Goal: Task Accomplishment & Management: Manage account settings

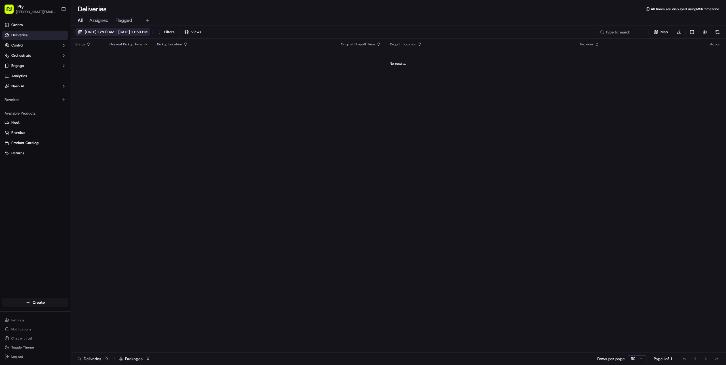
click at [120, 33] on span "[DATE] 12:00 AM - [DATE] 11:59 PM" at bounding box center [116, 32] width 63 height 5
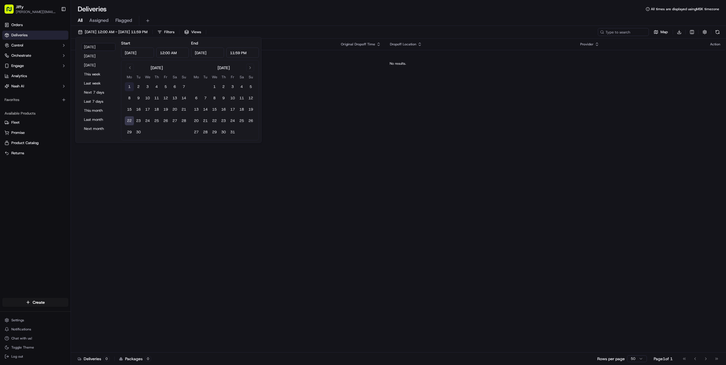
click at [131, 86] on button "1" at bounding box center [129, 86] width 9 height 9
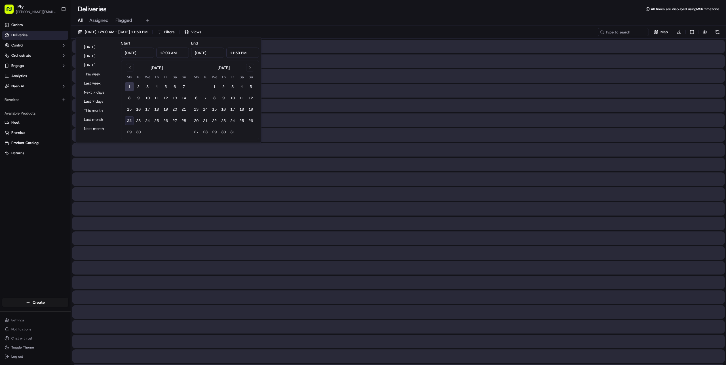
type input "[DATE]"
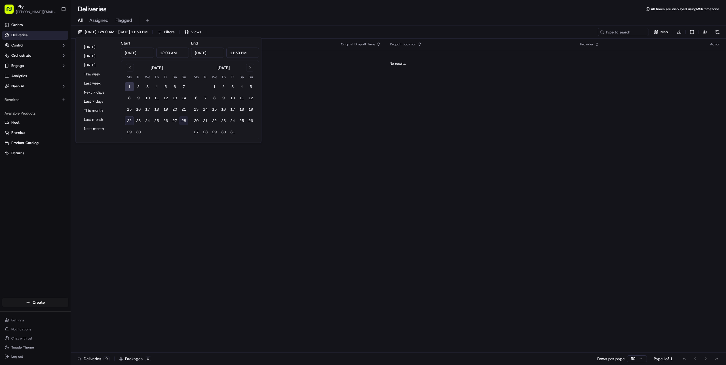
click at [184, 119] on button "28" at bounding box center [183, 120] width 9 height 9
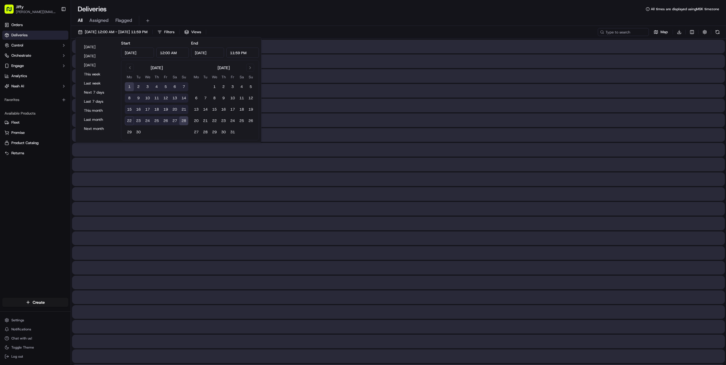
type input "[DATE]"
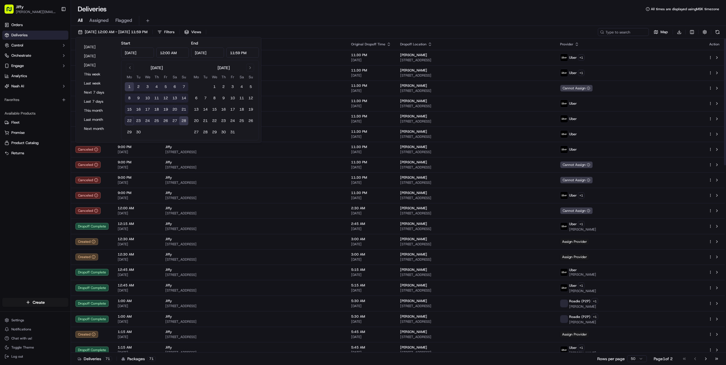
click at [292, 27] on div "[DATE] 12:00 AM - [DATE] 11:59 PM Filters Views Map Download Status Original Pi…" at bounding box center [399, 196] width 656 height 341
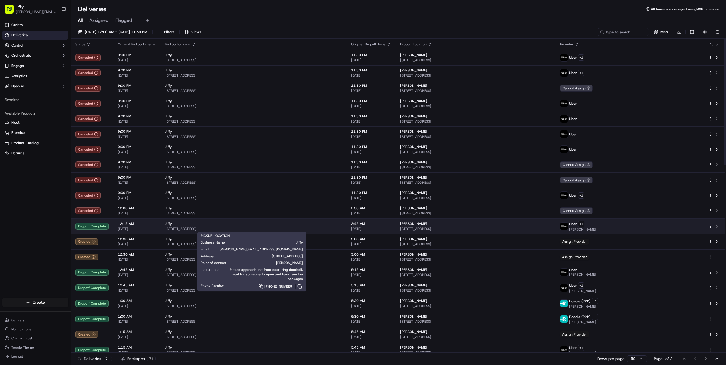
click at [181, 223] on div "Jiffy" at bounding box center [253, 224] width 177 height 5
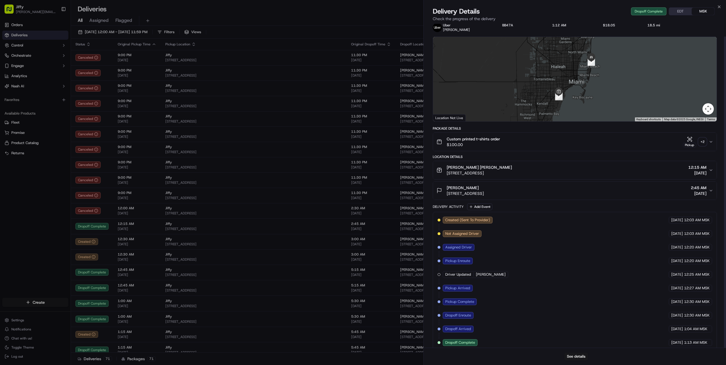
scroll to position [13, 0]
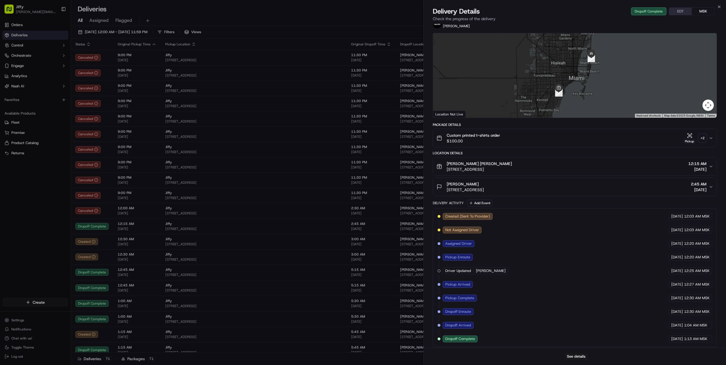
click at [526, 167] on div "[PERSON_NAME] [PERSON_NAME] [STREET_ADDRESS] 12:15 AM [DATE]" at bounding box center [573, 166] width 272 height 11
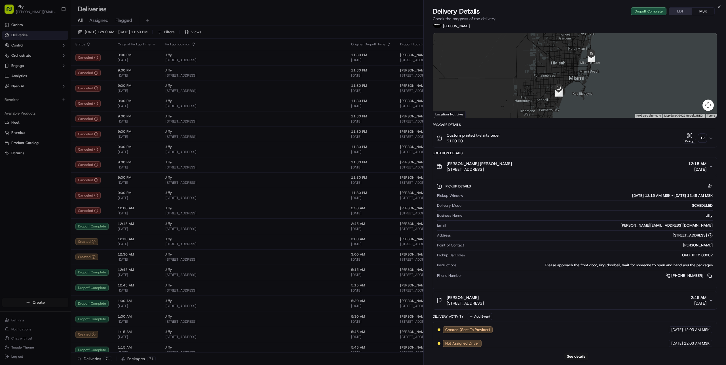
click at [610, 297] on div "[PERSON_NAME] [STREET_ADDRESS] 2:45 AM [DATE]" at bounding box center [573, 300] width 272 height 11
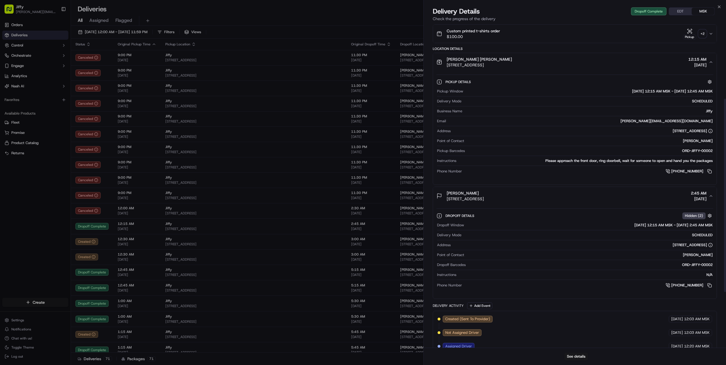
scroll to position [125, 0]
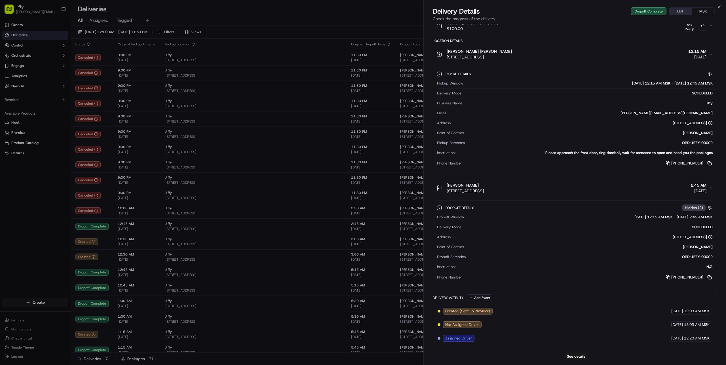
click at [538, 208] on div "Dropoff Details Hidden ( 2 )" at bounding box center [580, 207] width 268 height 7
click at [538, 205] on div "Dropoff Details Hidden ( 2 )" at bounding box center [580, 207] width 268 height 7
click at [451, 206] on span "Dropoff Details" at bounding box center [461, 208] width 30 height 5
click at [511, 208] on div "Dropoff Details Hidden ( 2 )" at bounding box center [580, 207] width 268 height 7
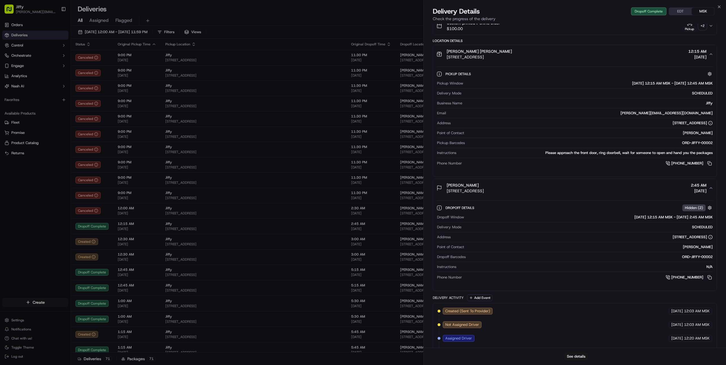
click at [465, 208] on span "Dropoff Details" at bounding box center [461, 208] width 30 height 5
click at [471, 185] on span "[PERSON_NAME]" at bounding box center [463, 185] width 32 height 6
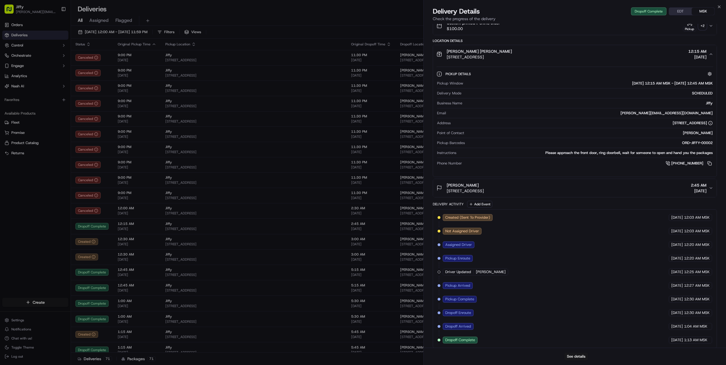
click at [472, 56] on span "[STREET_ADDRESS]" at bounding box center [479, 57] width 65 height 6
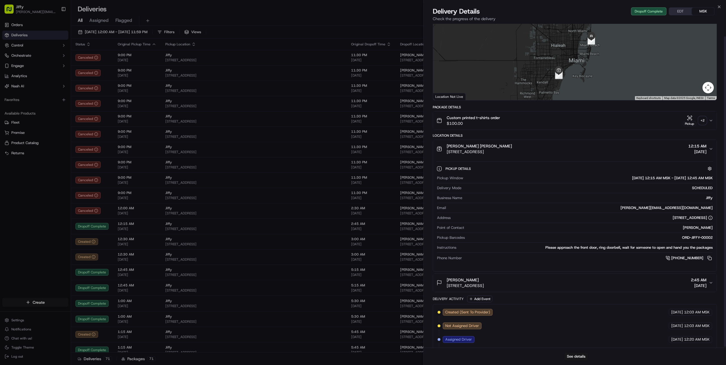
scroll to position [13, 0]
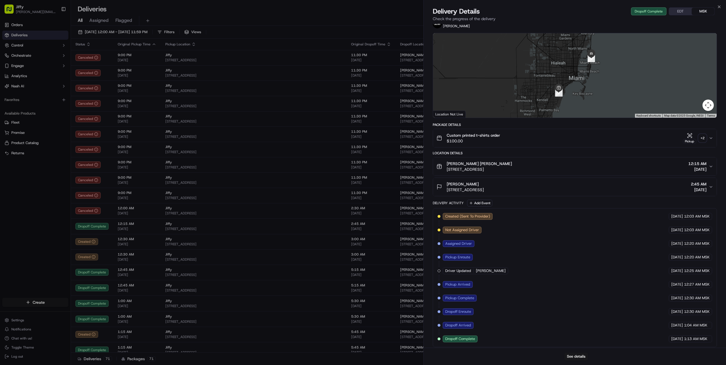
click at [505, 164] on div "[PERSON_NAME] [PERSON_NAME]" at bounding box center [479, 164] width 65 height 6
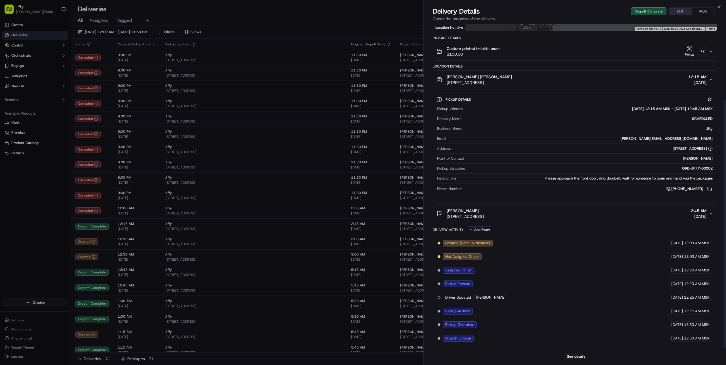
scroll to position [125, 0]
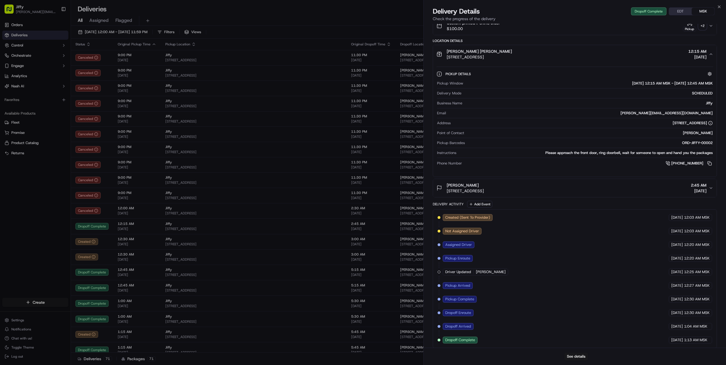
click at [454, 242] on span "Assigned Driver" at bounding box center [459, 244] width 27 height 5
click at [480, 245] on div "Created (Sent To Provider) Uber [DATE] 12:03 AM MSK Not Assigned Driver Uber [D…" at bounding box center [575, 278] width 275 height 129
click at [682, 257] on span "[DATE]" at bounding box center [678, 258] width 12 height 5
drag, startPoint x: 447, startPoint y: 258, endPoint x: 713, endPoint y: 258, distance: 265.9
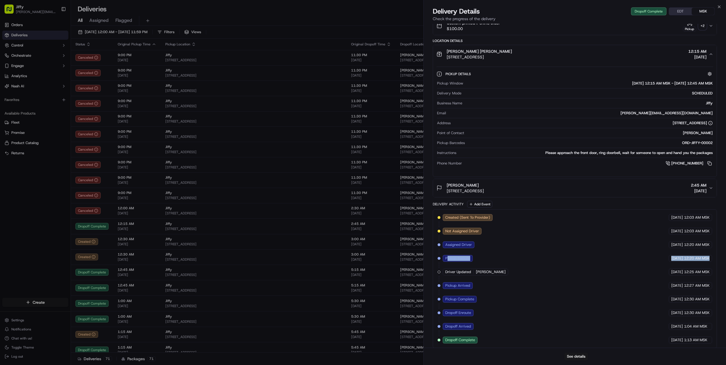
click at [713, 258] on div "Created (Sent To Provider) Uber [DATE] 12:03 AM MSK Not Assigned Driver Uber [D…" at bounding box center [575, 278] width 284 height 139
click at [699, 257] on span "12:20 AM MSK" at bounding box center [697, 258] width 26 height 5
click at [451, 258] on span "Pickup Enroute" at bounding box center [458, 258] width 25 height 5
click at [470, 256] on span "Pickup Enroute" at bounding box center [458, 258] width 25 height 5
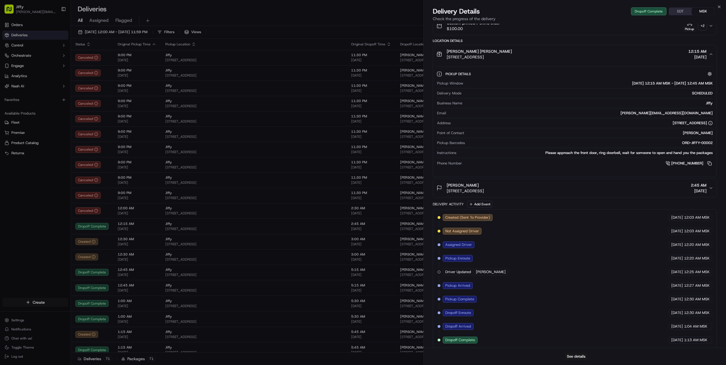
click at [470, 256] on span "Pickup Enroute" at bounding box center [458, 258] width 25 height 5
click at [465, 256] on span "Pickup Enroute" at bounding box center [458, 258] width 25 height 5
click at [504, 261] on div "Created (Sent To Provider) Uber [DATE] 12:03 AM MSK Not Assigned Driver Uber [D…" at bounding box center [575, 278] width 275 height 129
click at [455, 270] on span "Driver Updated" at bounding box center [459, 272] width 26 height 5
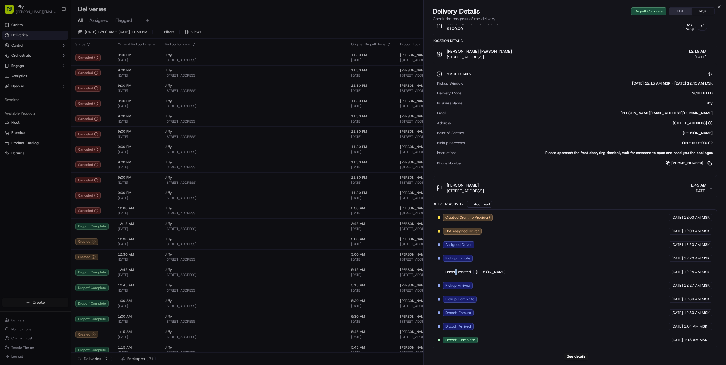
click at [455, 270] on span "Driver Updated" at bounding box center [459, 272] width 26 height 5
click at [457, 270] on span "Driver Updated" at bounding box center [459, 272] width 26 height 5
click at [450, 270] on span "Driver Updated" at bounding box center [459, 272] width 26 height 5
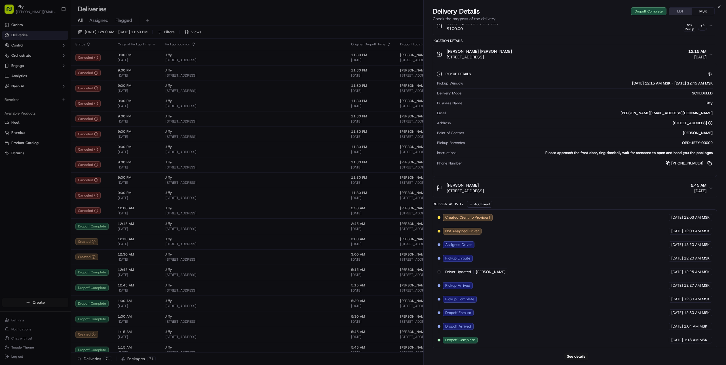
click at [502, 260] on div "Created (Sent To Provider) Uber [DATE] 12:03 AM MSK Not Assigned Driver Uber [D…" at bounding box center [575, 278] width 275 height 129
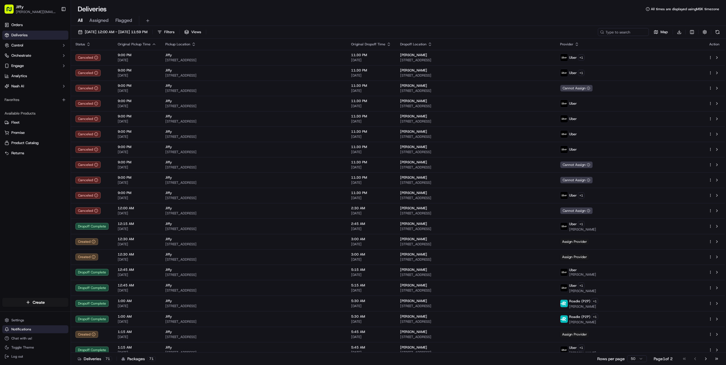
click at [31, 329] on button "Notifications" at bounding box center [35, 329] width 66 height 8
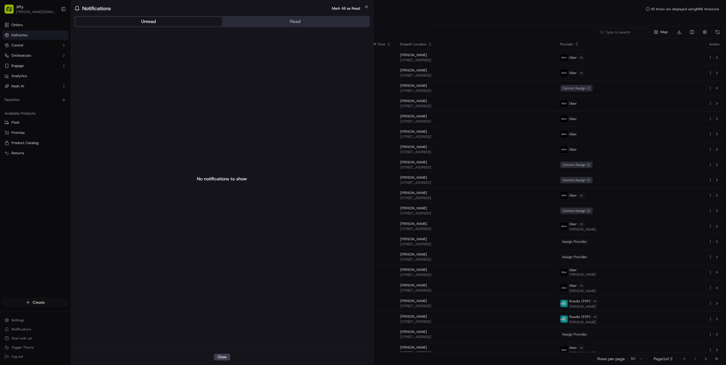
click at [57, 255] on body "[PERSON_NAME] [PERSON_NAME][EMAIL_ADDRESS][DOMAIN_NAME] Toggle Sidebar Orders D…" at bounding box center [363, 182] width 726 height 365
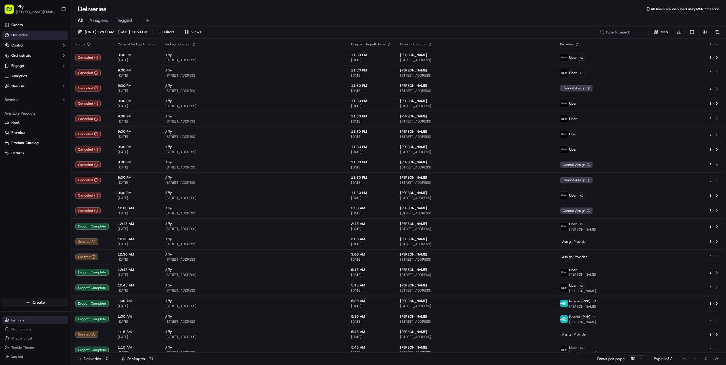
click at [24, 318] on html "[PERSON_NAME] [PERSON_NAME][EMAIL_ADDRESS][DOMAIN_NAME] Toggle Sidebar Orders D…" at bounding box center [363, 182] width 726 height 365
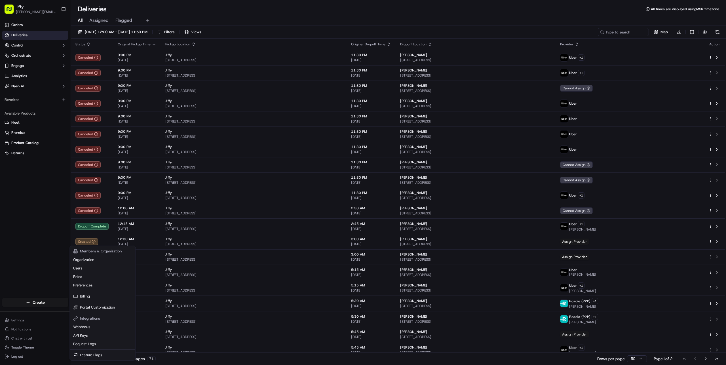
click at [44, 226] on html "[PERSON_NAME] [PERSON_NAME][EMAIL_ADDRESS][DOMAIN_NAME] Toggle Sidebar Orders D…" at bounding box center [363, 182] width 726 height 365
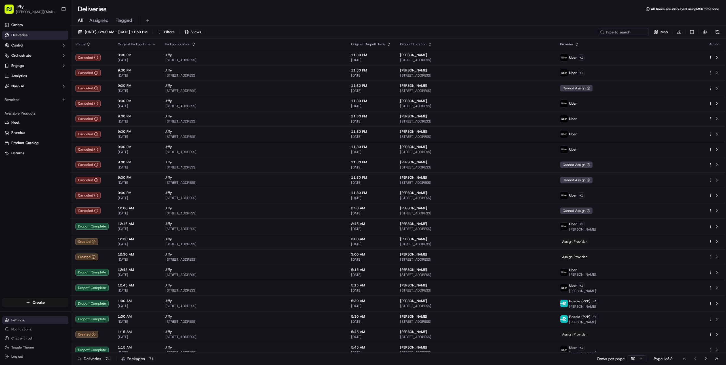
click at [41, 320] on html "[PERSON_NAME] [PERSON_NAME][EMAIL_ADDRESS][DOMAIN_NAME] Toggle Sidebar Orders D…" at bounding box center [363, 182] width 726 height 365
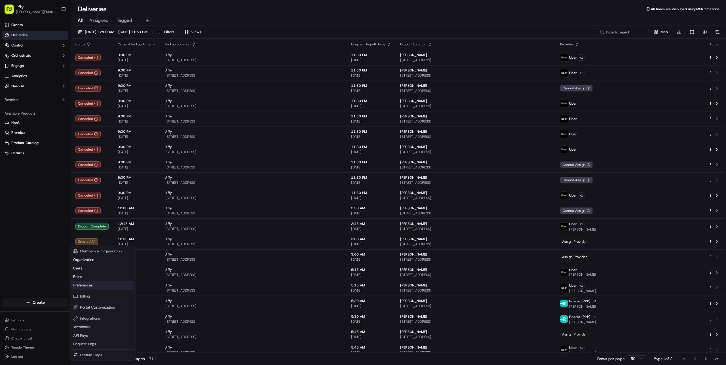
click at [95, 285] on link "Preferences" at bounding box center [102, 285] width 63 height 9
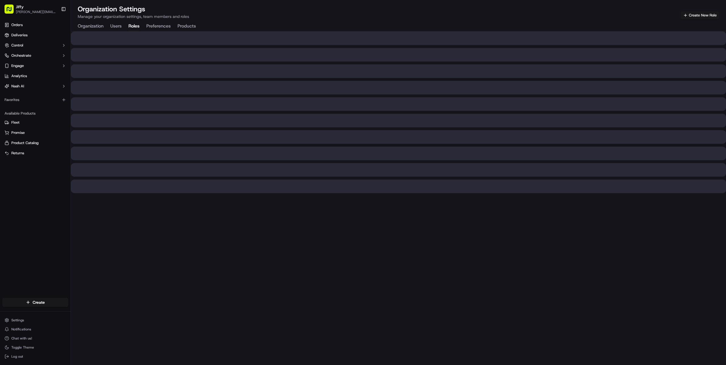
click at [139, 26] on button "Roles" at bounding box center [134, 27] width 11 height 10
click at [111, 25] on button "Users" at bounding box center [115, 27] width 11 height 10
click at [86, 26] on button "Organization" at bounding box center [91, 27] width 26 height 10
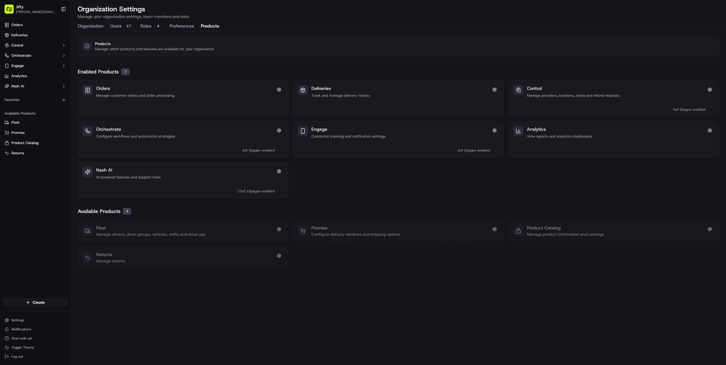
click at [215, 27] on button "Products" at bounding box center [210, 27] width 18 height 10
click at [201, 145] on div "Orchestrate Configure workflows and automation strategies 3 of 3 pages enabled" at bounding box center [185, 139] width 178 height 27
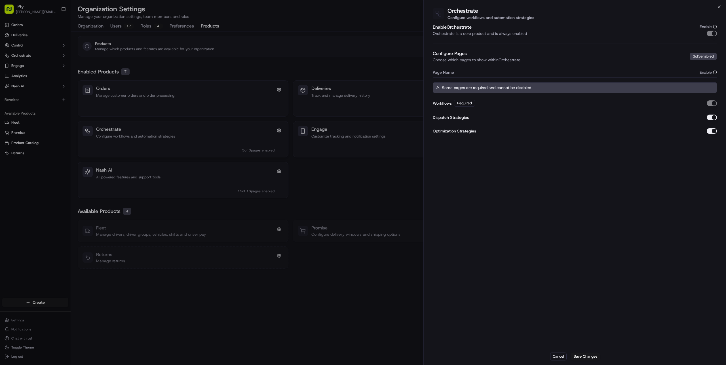
click at [201, 145] on div at bounding box center [363, 182] width 726 height 365
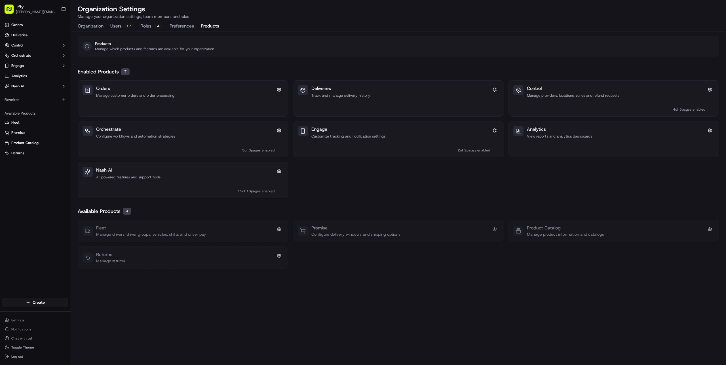
click at [352, 266] on div "Fleet Manage drivers, driver groups, vehicles, shifts and driver pay Promise Co…" at bounding box center [399, 244] width 642 height 49
click at [545, 99] on div "Control Manage providers, locations, zones and refund requests 4 of 5 pages ena…" at bounding box center [616, 98] width 178 height 27
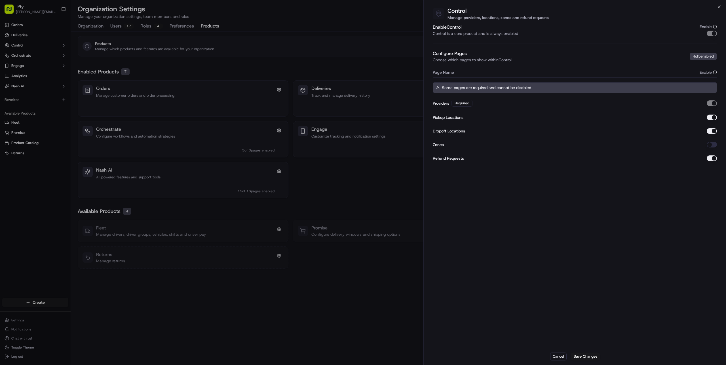
click at [312, 281] on div at bounding box center [363, 182] width 726 height 365
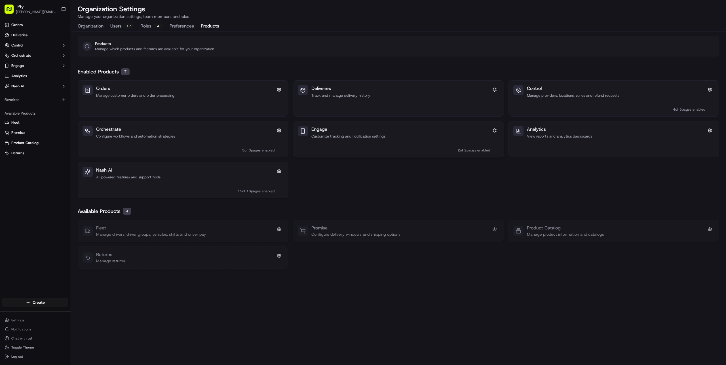
click at [367, 134] on p "Customize tracking and notification settings" at bounding box center [401, 136] width 178 height 5
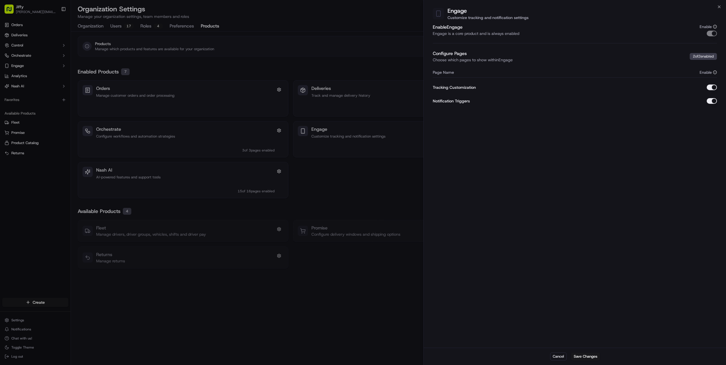
click at [461, 101] on label "Notification Triggers" at bounding box center [451, 101] width 37 height 4
click at [707, 101] on button "Notification Triggers" at bounding box center [712, 101] width 10 height 6
click at [461, 101] on label "Notification Triggers" at bounding box center [451, 101] width 37 height 4
click at [707, 101] on button "Notification Triggers" at bounding box center [712, 101] width 10 height 6
click at [583, 357] on button "Save Changes" at bounding box center [586, 357] width 29 height 8
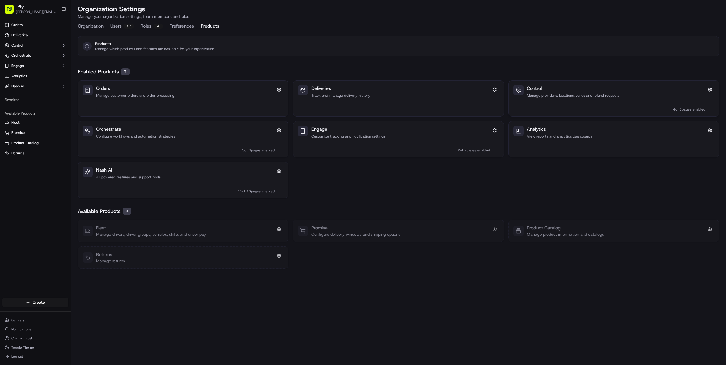
click at [566, 101] on div "Control Manage providers, locations, zones and refund requests 4 of 5 pages ena…" at bounding box center [616, 98] width 178 height 27
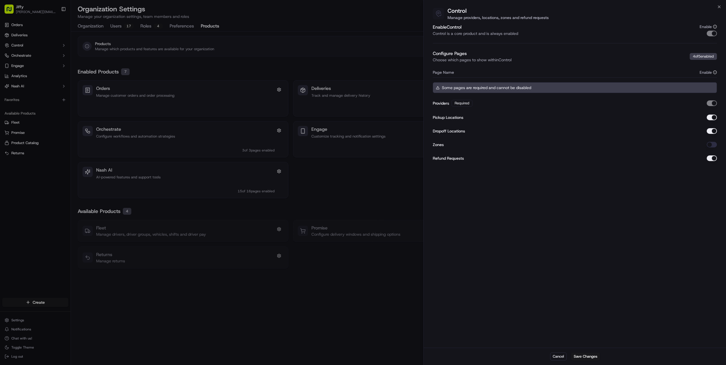
click at [339, 39] on div at bounding box center [363, 182] width 726 height 365
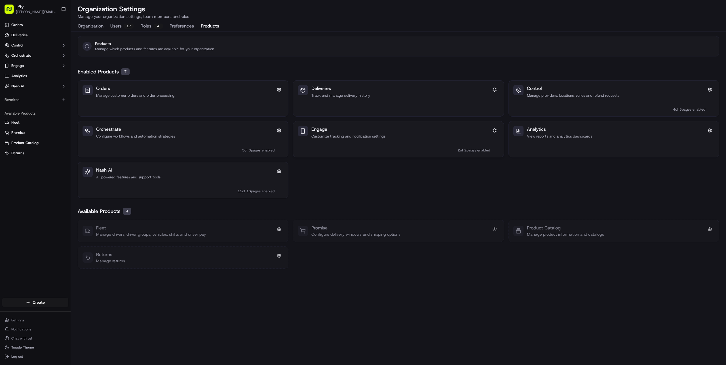
click at [397, 137] on p "Customize tracking and notification settings" at bounding box center [401, 136] width 178 height 5
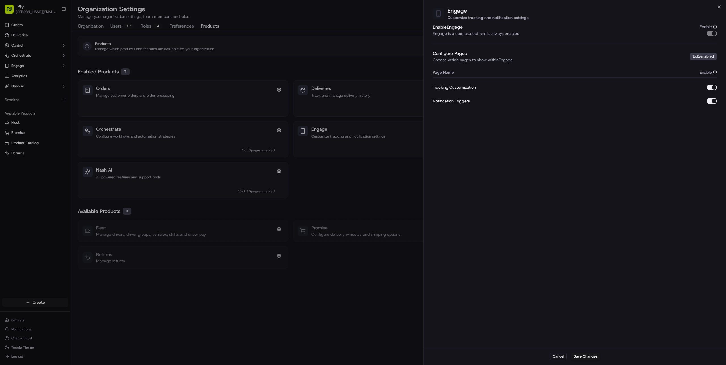
click at [355, 58] on div at bounding box center [363, 182] width 726 height 365
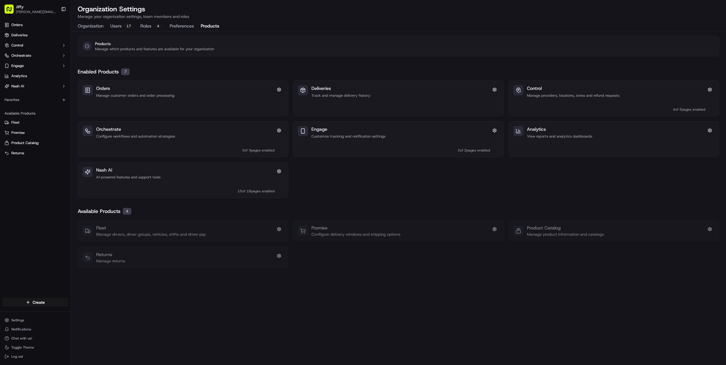
click at [355, 94] on p "Track and manage delivery history" at bounding box center [401, 95] width 178 height 5
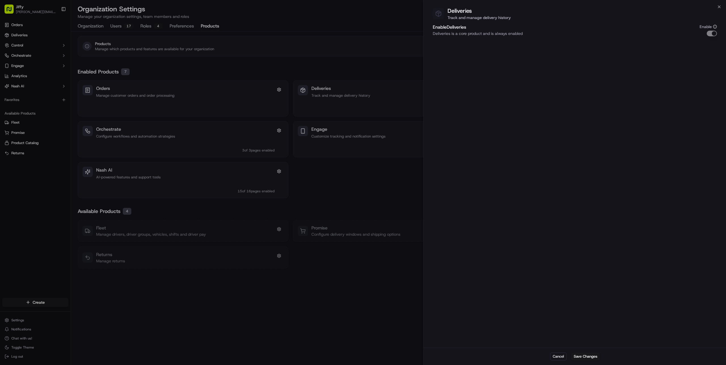
click at [344, 56] on div at bounding box center [363, 182] width 726 height 365
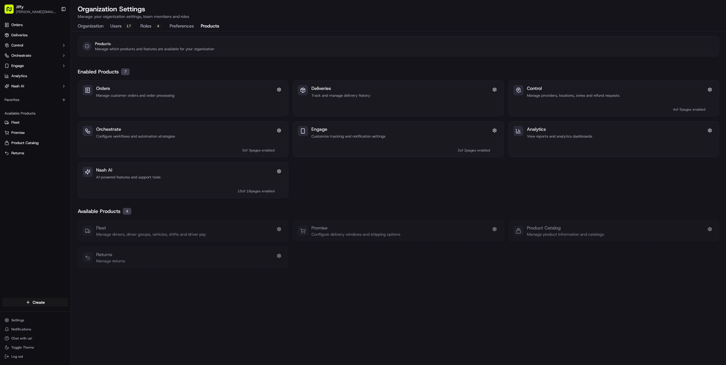
click at [181, 29] on button "Preferences" at bounding box center [182, 27] width 24 height 10
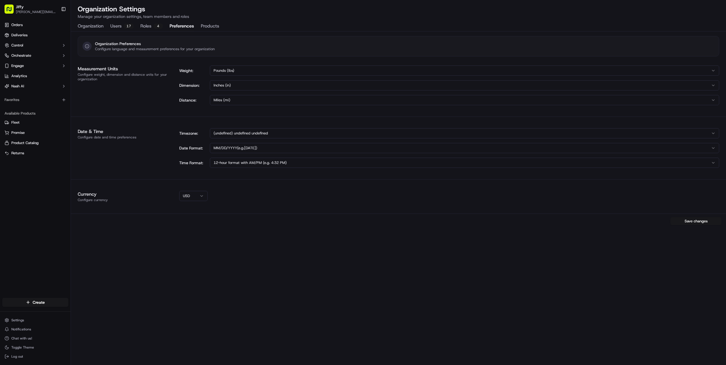
click at [152, 25] on button "Roles 4" at bounding box center [151, 27] width 22 height 10
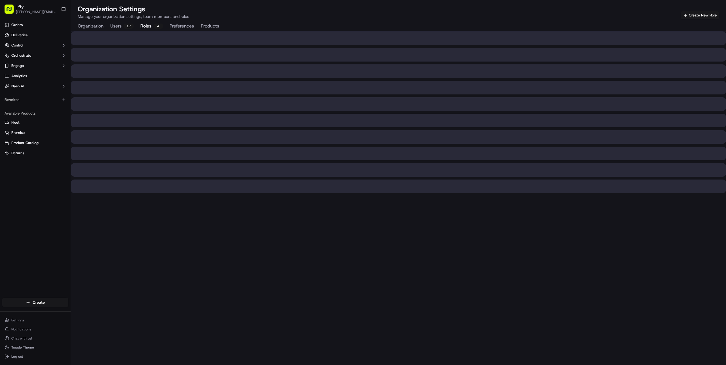
click at [125, 26] on div "17" at bounding box center [129, 26] width 10 height 5
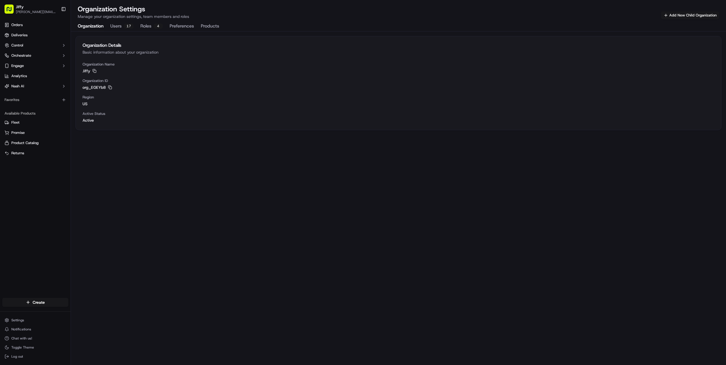
click at [79, 26] on button "Organization" at bounding box center [91, 27] width 26 height 10
click at [31, 150] on button "Returns" at bounding box center [35, 153] width 66 height 9
click at [32, 152] on link "Returns" at bounding box center [36, 153] width 62 height 5
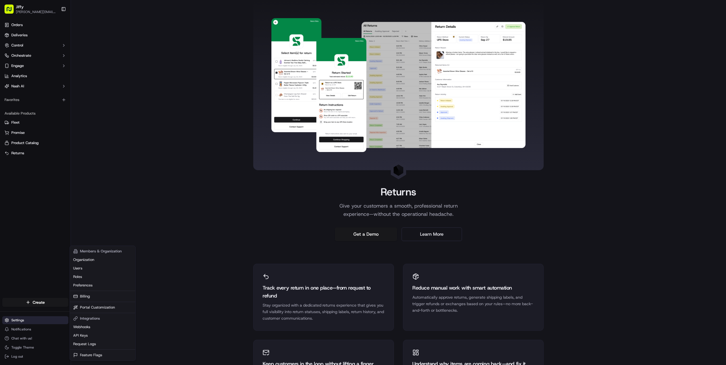
click at [44, 321] on html "[PERSON_NAME] [PERSON_NAME][EMAIL_ADDRESS][DOMAIN_NAME] Toggle Sidebar Orders D…" at bounding box center [363, 182] width 726 height 365
click at [115, 191] on html "[PERSON_NAME] [PERSON_NAME][EMAIL_ADDRESS][DOMAIN_NAME] Toggle Sidebar Orders D…" at bounding box center [363, 182] width 726 height 365
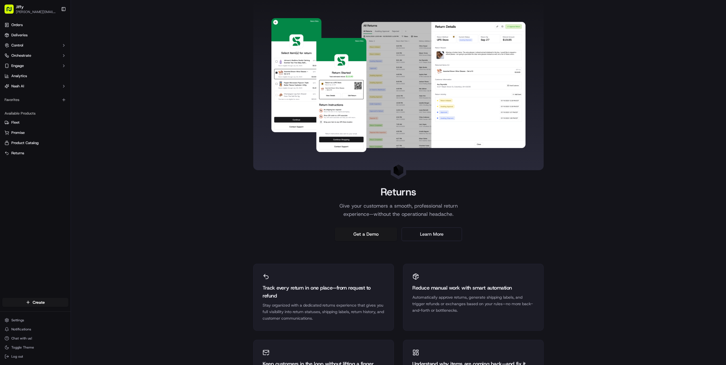
click at [34, 243] on div "Orders Deliveries Control Orchestrate Engage Analytics [PERSON_NAME] Favorites …" at bounding box center [35, 155] width 71 height 275
click at [24, 319] on html "[PERSON_NAME] [PERSON_NAME][EMAIL_ADDRESS][DOMAIN_NAME] Toggle Sidebar Orders D…" at bounding box center [363, 182] width 726 height 365
click at [44, 215] on html "[PERSON_NAME] [PERSON_NAME][EMAIL_ADDRESS][DOMAIN_NAME] Toggle Sidebar Orders D…" at bounding box center [363, 182] width 726 height 365
click at [30, 47] on button "Control" at bounding box center [35, 45] width 66 height 9
click at [35, 92] on button "Orchestrate" at bounding box center [35, 91] width 66 height 9
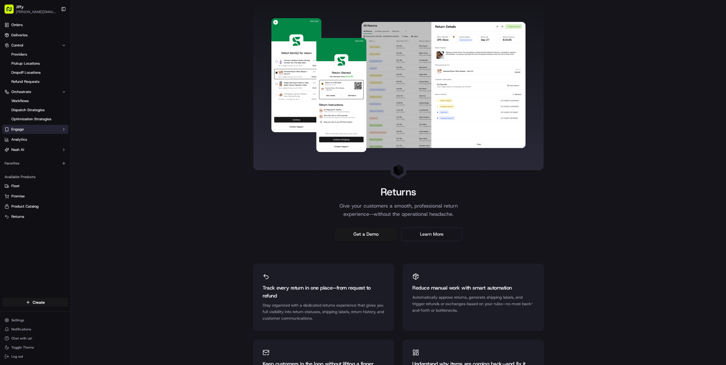
click at [50, 128] on button "Engage" at bounding box center [35, 129] width 66 height 9
click at [50, 138] on span "Tracking Customization" at bounding box center [30, 138] width 39 height 5
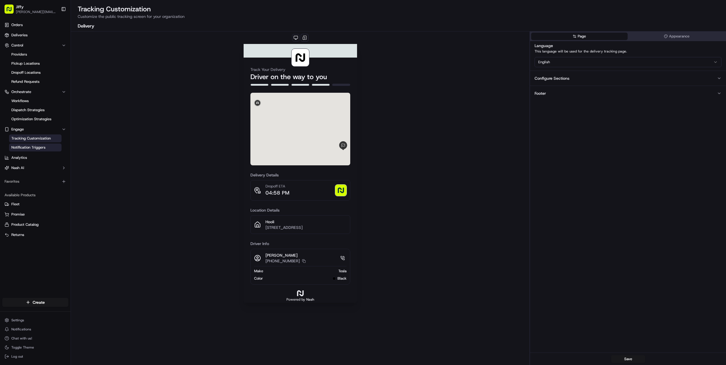
click at [49, 147] on link "Notification Triggers" at bounding box center [35, 148] width 52 height 8
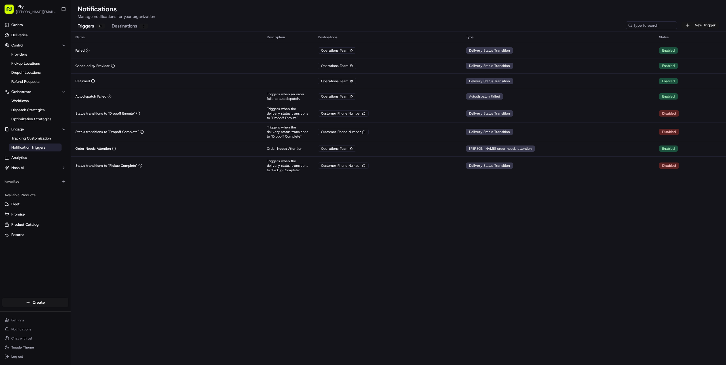
click at [703, 22] on button "New Trigger" at bounding box center [701, 25] width 38 height 7
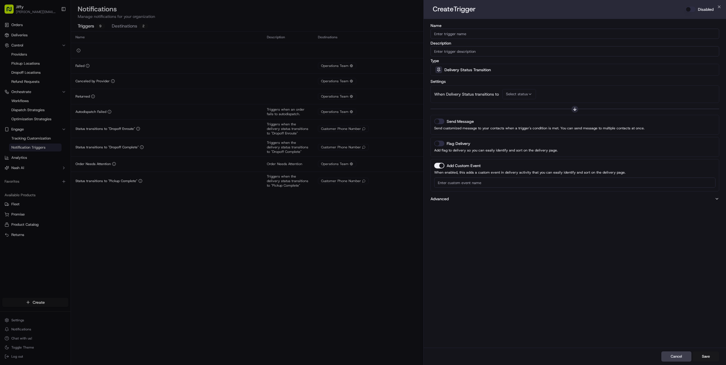
click at [465, 197] on button "Advanced" at bounding box center [575, 199] width 289 height 6
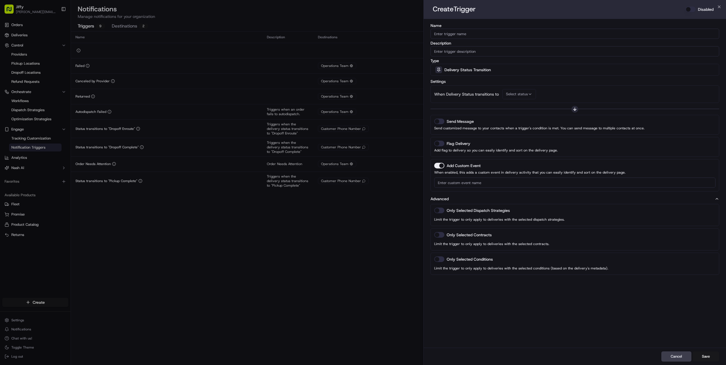
click at [453, 31] on input "Name" at bounding box center [575, 34] width 289 height 10
click at [451, 55] on input "Description" at bounding box center [575, 51] width 289 height 10
click at [596, 74] on div "Delivery Status Transition" at bounding box center [575, 69] width 286 height 11
click at [481, 8] on div at bounding box center [363, 182] width 726 height 365
click at [467, 7] on h3 "Create Trigger" at bounding box center [454, 9] width 43 height 9
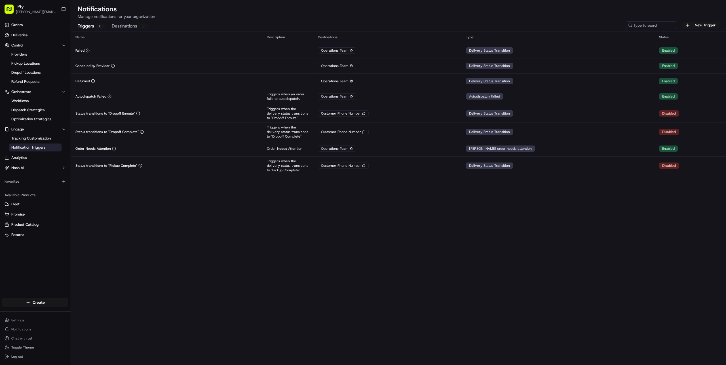
click at [174, 287] on div "Name Description Destinations Type Status Failed Operations Team Delivery Statu…" at bounding box center [399, 198] width 656 height 334
click at [707, 26] on button "New Trigger" at bounding box center [701, 25] width 38 height 7
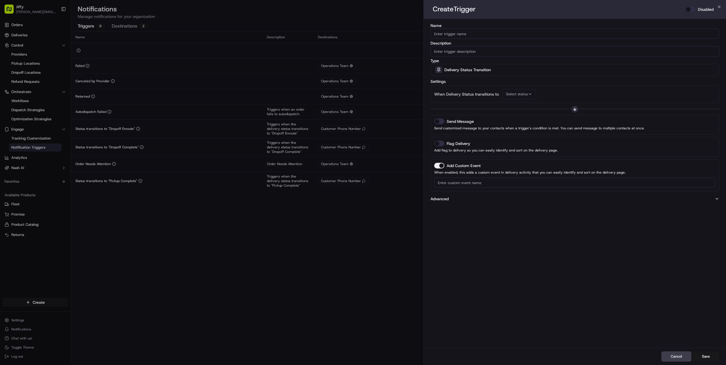
click at [503, 69] on div "Delivery Status Transition" at bounding box center [575, 69] width 286 height 11
click at [482, 70] on div at bounding box center [363, 182] width 726 height 365
click at [495, 70] on div "Delivery Status Transition" at bounding box center [575, 69] width 286 height 11
click at [495, 70] on div at bounding box center [363, 182] width 726 height 365
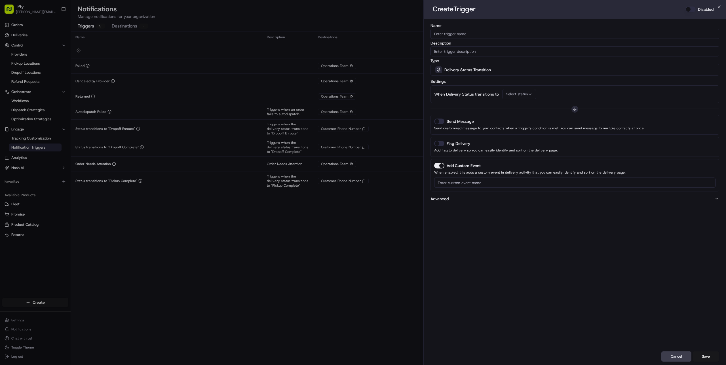
click at [459, 95] on p "When Delivery Status transitions to" at bounding box center [466, 94] width 65 height 6
click at [523, 96] on button "Select status" at bounding box center [520, 94] width 34 height 10
click at [538, 156] on span "Pickup Enroute" at bounding box center [546, 155] width 70 height 5
click at [544, 137] on span "Pickup Arrived" at bounding box center [546, 138] width 70 height 5
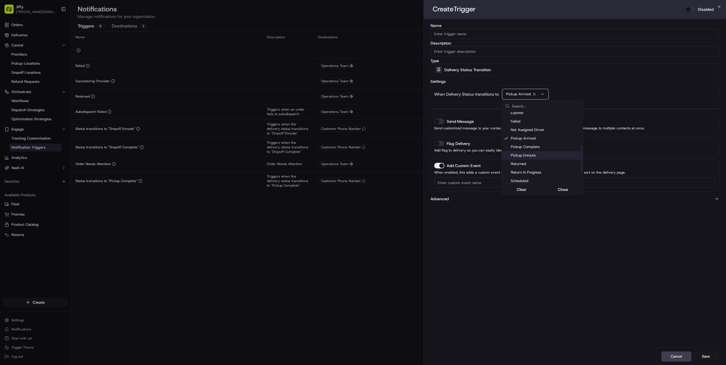
click at [545, 154] on span "Pickup Enroute" at bounding box center [546, 155] width 70 height 5
click at [581, 97] on div at bounding box center [363, 182] width 726 height 365
click at [436, 122] on button "Send Message" at bounding box center [439, 122] width 10 height 6
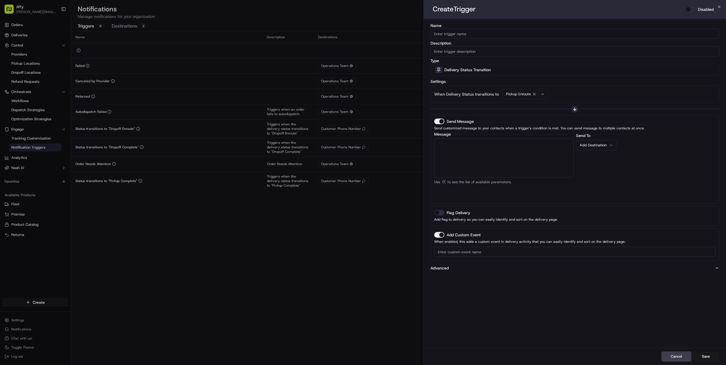
click at [463, 144] on textarea "Message" at bounding box center [504, 157] width 140 height 39
click at [598, 148] on button "Add Destination" at bounding box center [596, 145] width 41 height 10
click at [520, 155] on textarea "Message" at bounding box center [504, 157] width 140 height 39
click at [594, 155] on div "Send To Add Destination" at bounding box center [646, 166] width 140 height 68
click at [601, 148] on button "Add Destination" at bounding box center [596, 145] width 41 height 10
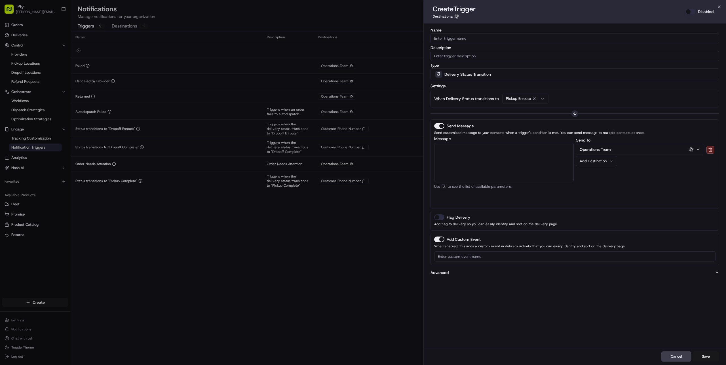
click at [694, 151] on icon "button" at bounding box center [692, 149] width 5 height 5
click at [711, 149] on button at bounding box center [711, 150] width 8 height 8
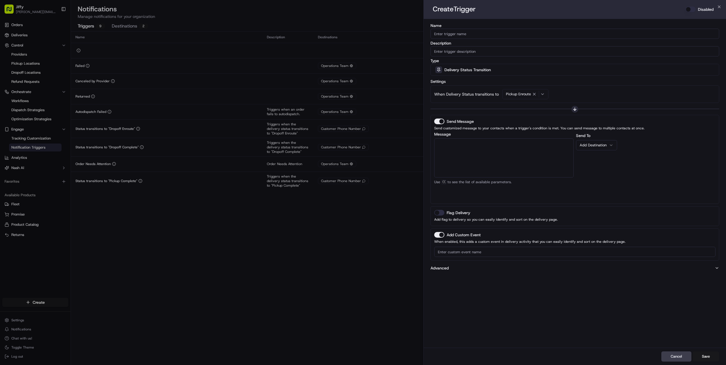
click at [601, 146] on div "Add Destination" at bounding box center [594, 145] width 29 height 5
click at [646, 145] on div "Send To Add Destination Customer Phone Number Operations Team" at bounding box center [646, 166] width 140 height 68
click at [627, 145] on div "Send To Add Destination" at bounding box center [646, 166] width 140 height 68
click at [485, 149] on textarea "Message" at bounding box center [504, 157] width 140 height 39
click at [602, 169] on div "Send To Add Destination" at bounding box center [646, 166] width 140 height 68
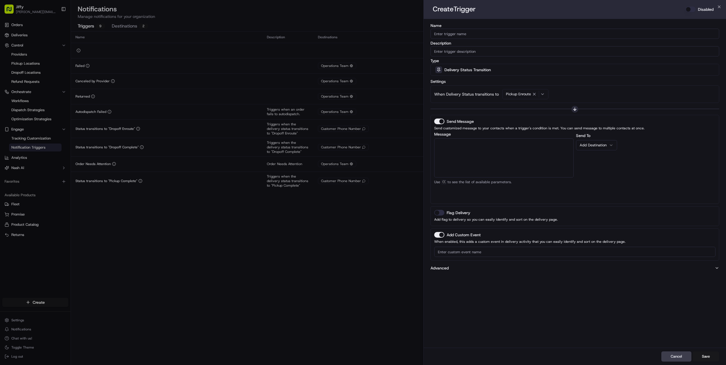
click at [501, 191] on div "Message Customer Email Customer First Name Customer Last Name Customer Phone Nu…" at bounding box center [504, 166] width 140 height 68
click at [463, 202] on div "Send Message Send customized message to your contacts when a trigger's conditio…" at bounding box center [575, 159] width 289 height 89
click at [462, 213] on label "Flag Delivery" at bounding box center [459, 213] width 24 height 4
click at [445, 213] on button "Flag Delivery" at bounding box center [439, 213] width 10 height 6
click at [462, 213] on label "Flag Delivery" at bounding box center [459, 213] width 24 height 4
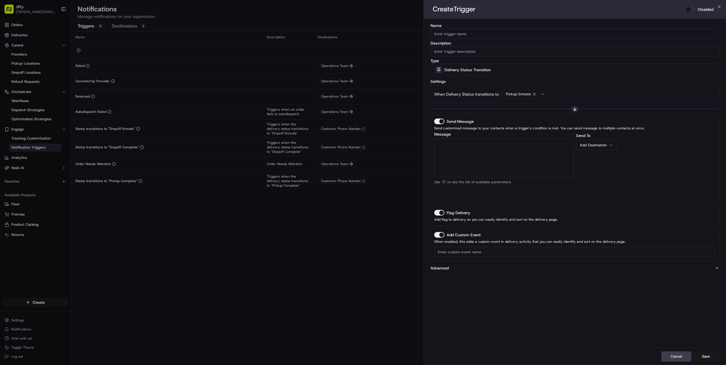
click at [445, 213] on button "Flag Delivery" at bounding box center [439, 213] width 10 height 6
drag, startPoint x: 483, startPoint y: 213, endPoint x: 430, endPoint y: 212, distance: 53.6
click at [430, 212] on div "Name Description Type Delivery Status Transition Settings When Delivery Status …" at bounding box center [575, 183] width 303 height 329
drag, startPoint x: 432, startPoint y: 212, endPoint x: 581, endPoint y: 220, distance: 149.2
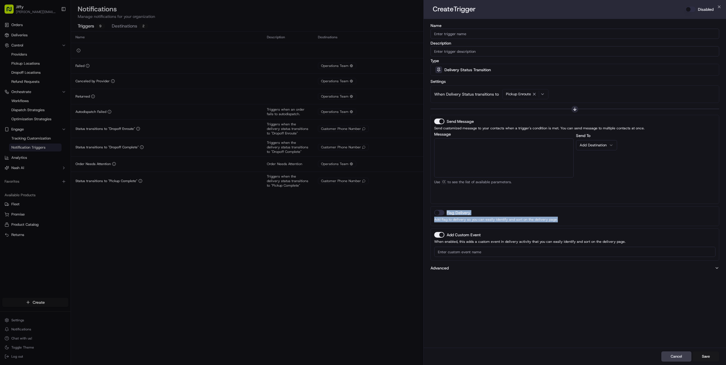
click at [581, 220] on div "Flag Delivery Add flag to delivery so you can easily identify and sort on the d…" at bounding box center [575, 216] width 289 height 20
click at [581, 220] on p "Add flag to delivery so you can easily identify and sort on the delivery page." at bounding box center [575, 220] width 282 height 6
drag, startPoint x: 569, startPoint y: 219, endPoint x: 530, endPoint y: 203, distance: 42.5
click at [530, 203] on div "Send Message Send customized message to your contacts when a trigger's conditio…" at bounding box center [575, 188] width 289 height 146
click at [527, 203] on div "Send Message Send customized message to your contacts when a trigger's conditio…" at bounding box center [575, 159] width 289 height 89
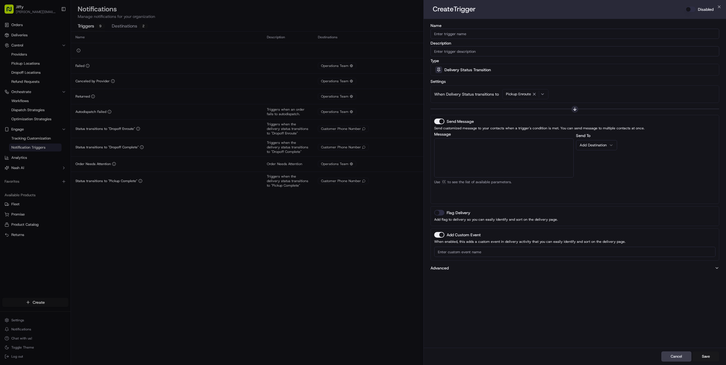
drag, startPoint x: 476, startPoint y: 204, endPoint x: 590, endPoint y: 226, distance: 115.9
click at [590, 226] on div "Send Message Send customized message to your contacts when a trigger's conditio…" at bounding box center [575, 188] width 289 height 146
drag, startPoint x: 564, startPoint y: 220, endPoint x: 459, endPoint y: 208, distance: 105.3
click at [459, 208] on div "Flag Delivery Add flag to delivery so you can easily identify and sort on the d…" at bounding box center [575, 216] width 289 height 20
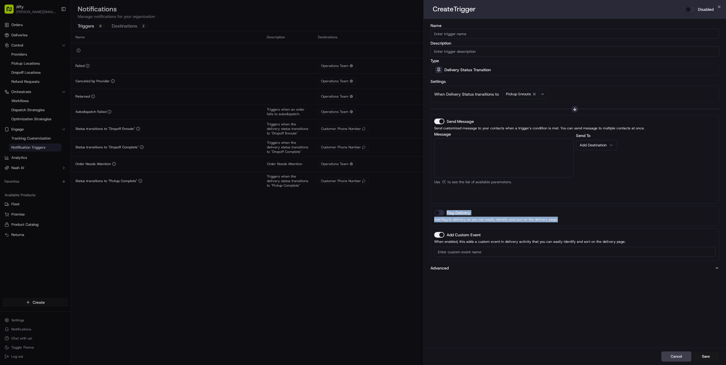
drag, startPoint x: 433, startPoint y: 209, endPoint x: 588, endPoint y: 225, distance: 155.8
click at [588, 225] on div "Flag Delivery Add flag to delivery so you can easily identify and sort on the d…" at bounding box center [575, 216] width 289 height 20
click at [561, 219] on p "Add flag to delivery so you can easily identify and sort on the delivery page." at bounding box center [575, 220] width 282 height 6
drag, startPoint x: 508, startPoint y: 226, endPoint x: 513, endPoint y: 253, distance: 28.0
click at [513, 253] on div "Send Message Send customized message to your contacts when a trigger's conditio…" at bounding box center [575, 188] width 289 height 146
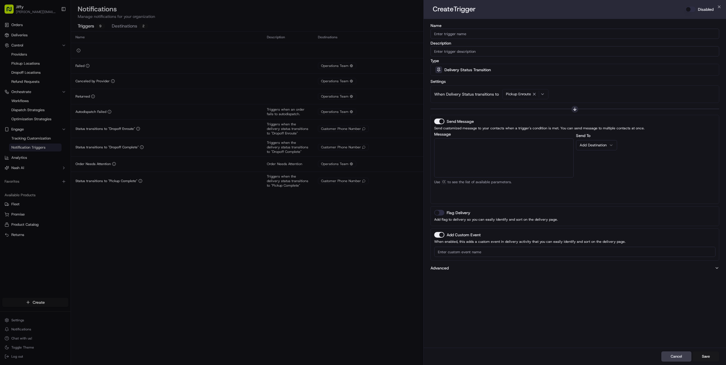
click at [518, 251] on input at bounding box center [575, 252] width 282 height 10
click at [519, 241] on p "When enabled, this adds a custom event in delivery activity that you can easily…" at bounding box center [575, 242] width 282 height 6
drag, startPoint x: 517, startPoint y: 227, endPoint x: 630, endPoint y: 240, distance: 113.9
click at [630, 240] on div "Send Message Send customized message to your contacts when a trigger's conditio…" at bounding box center [575, 188] width 289 height 146
click at [630, 240] on p "When enabled, this adds a custom event in delivery activity that you can easily…" at bounding box center [575, 242] width 282 height 6
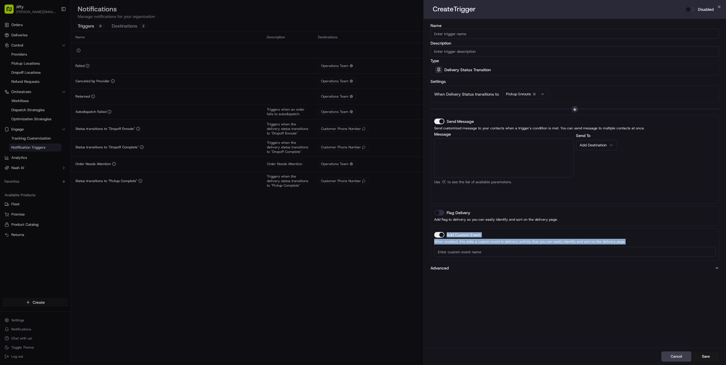
drag, startPoint x: 629, startPoint y: 241, endPoint x: 622, endPoint y: 223, distance: 19.0
click at [622, 223] on div "Send Message Send customized message to your contacts when a trigger's conditio…" at bounding box center [575, 188] width 289 height 146
click at [617, 227] on div "Send Message Send customized message to your contacts when a trigger's conditio…" at bounding box center [575, 188] width 289 height 146
click at [603, 147] on div "Add Destination" at bounding box center [594, 145] width 29 height 5
click at [527, 93] on span "Pickup Enroute" at bounding box center [518, 94] width 25 height 5
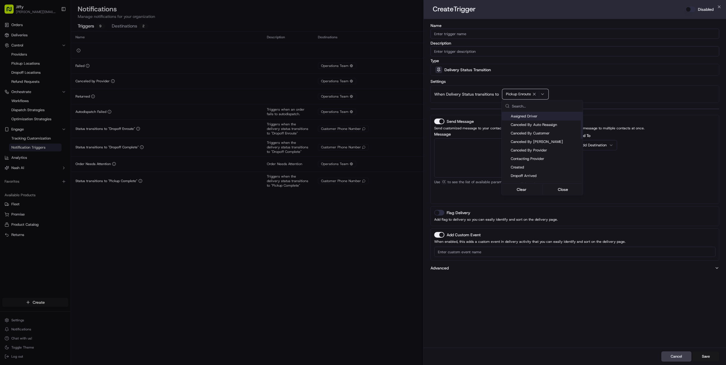
click at [536, 116] on span "Assigned Driver" at bounding box center [546, 116] width 70 height 5
click at [590, 97] on div at bounding box center [363, 182] width 726 height 365
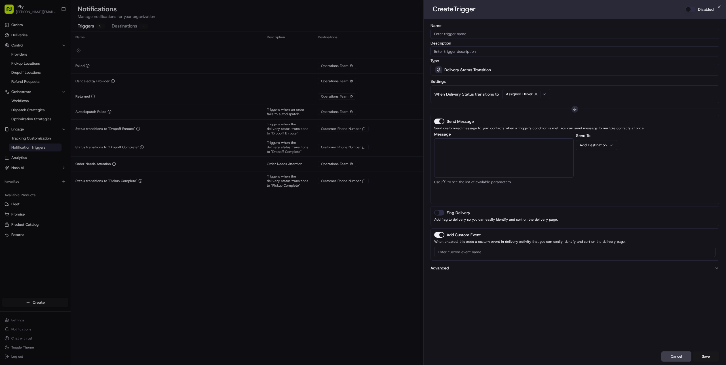
click at [600, 144] on div "Add Destination" at bounding box center [594, 145] width 29 height 5
click at [646, 142] on div "Send To Add Destination Customer Phone Number Operations Team" at bounding box center [646, 166] width 140 height 68
click at [635, 140] on div "Send To Add Destination" at bounding box center [646, 166] width 140 height 68
click at [608, 144] on div "Add Destination" at bounding box center [594, 145] width 29 height 5
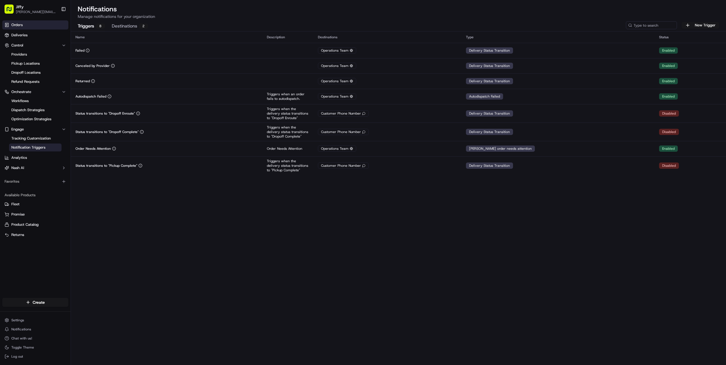
click at [26, 22] on link "Orders" at bounding box center [35, 24] width 66 height 9
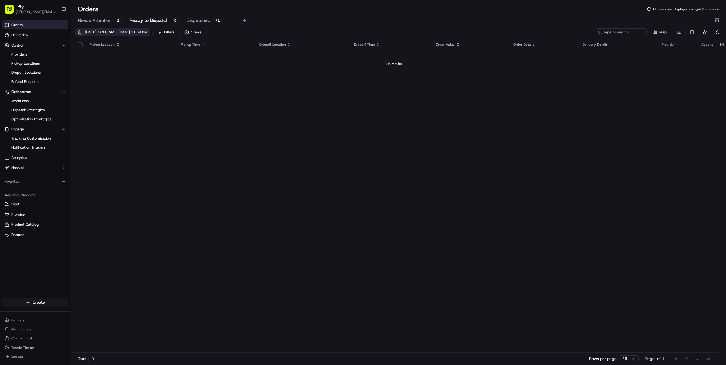
click at [131, 32] on span "[DATE] 12:00 AM - [DATE] 11:59 PM" at bounding box center [116, 32] width 63 height 5
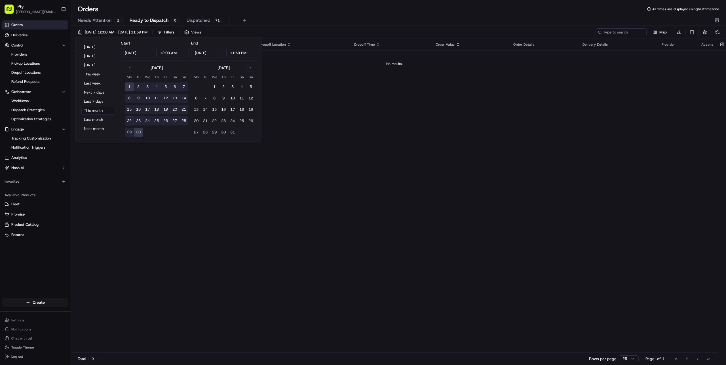
click at [128, 88] on button "1" at bounding box center [129, 87] width 9 height 9
click at [183, 123] on button "28" at bounding box center [183, 121] width 9 height 9
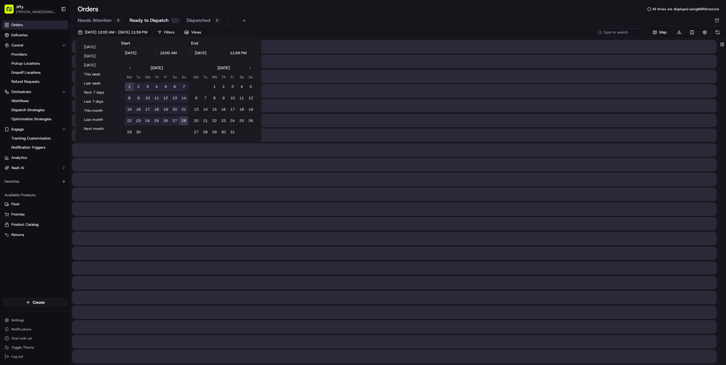
type input "[DATE]"
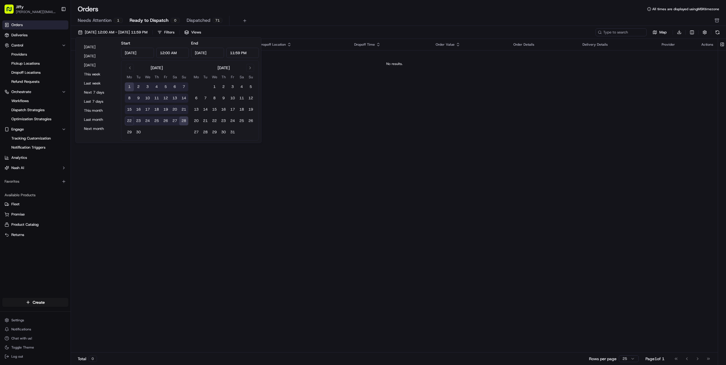
click at [325, 93] on div "Pickup Location Pickup Time Dropoff Location Dropoff Time Order Value Order Det…" at bounding box center [394, 196] width 647 height 314
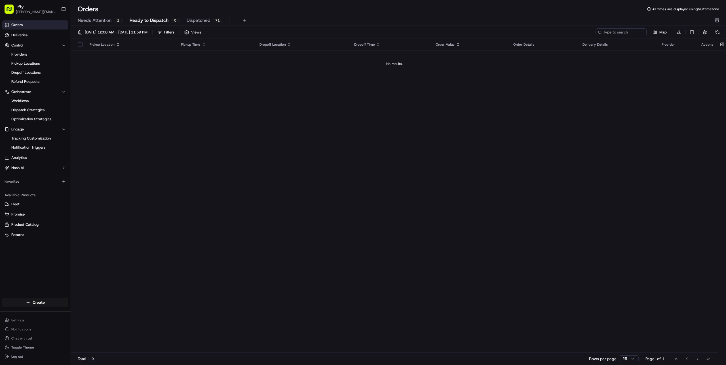
click at [192, 20] on span "Dispatched" at bounding box center [199, 20] width 24 height 7
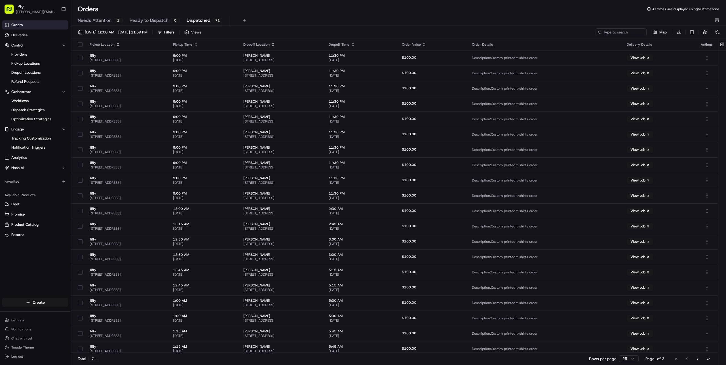
click at [199, 21] on span "Dispatched" at bounding box center [199, 20] width 24 height 7
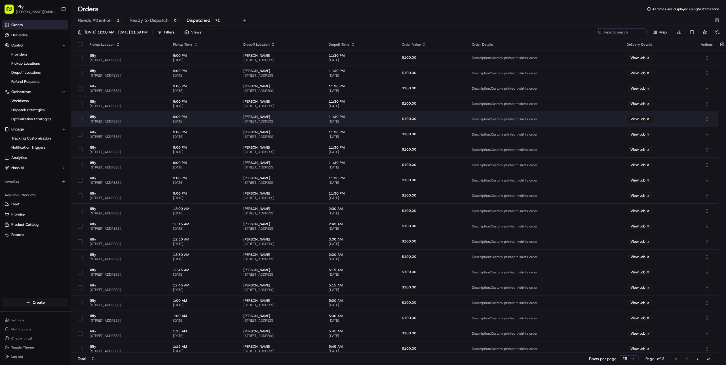
click at [148, 124] on td "Jiffy [STREET_ADDRESS]" at bounding box center [126, 119] width 83 height 15
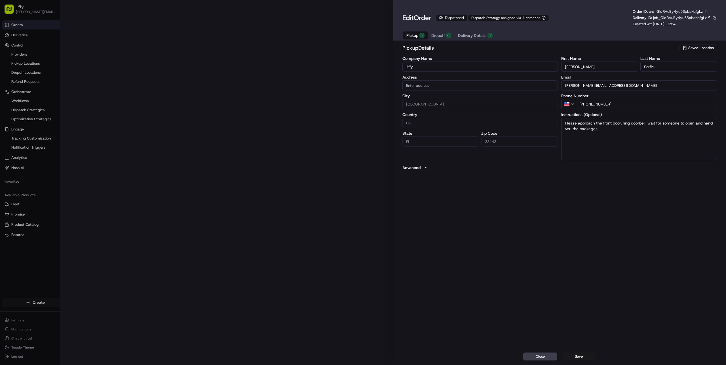
type input "[STREET_ADDRESS]"
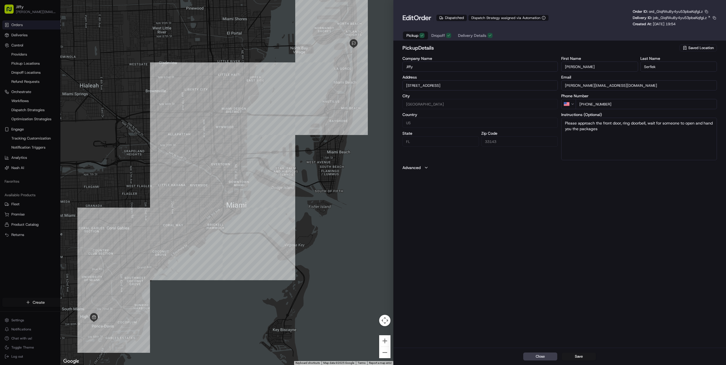
drag, startPoint x: 302, startPoint y: 171, endPoint x: 299, endPoint y: 171, distance: 2.9
click at [299, 171] on div at bounding box center [226, 182] width 333 height 365
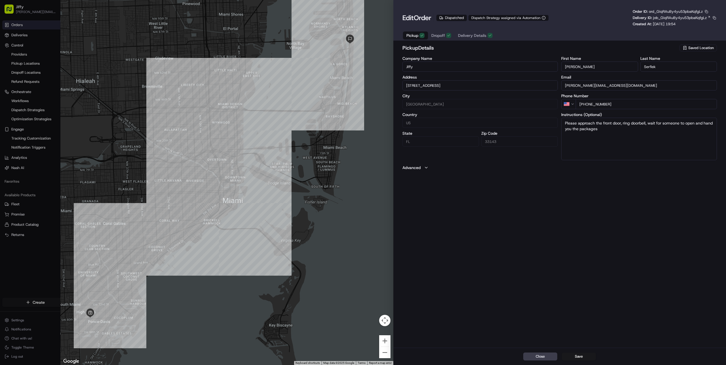
drag, startPoint x: 310, startPoint y: 208, endPoint x: 305, endPoint y: 205, distance: 5.5
click at [305, 205] on div at bounding box center [226, 182] width 333 height 365
click at [498, 203] on div "pickup Details Saved Location Company Name [PERSON_NAME] Address [STREET_ADDRES…" at bounding box center [560, 195] width 333 height 305
click at [421, 171] on div "pickup Details Saved Location Company Name [PERSON_NAME] Address [STREET_ADDRES…" at bounding box center [560, 195] width 333 height 305
click at [421, 168] on label "Advanced" at bounding box center [412, 168] width 18 height 6
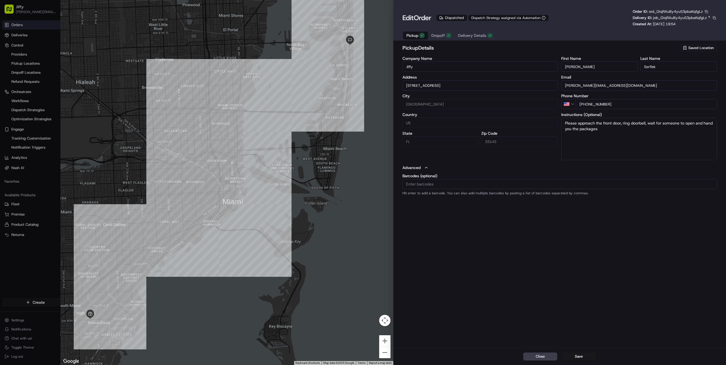
click at [421, 168] on button "Advanced" at bounding box center [560, 168] width 315 height 6
click at [477, 175] on div "pickup Details Saved Location Company Name [PERSON_NAME] Address [STREET_ADDRES…" at bounding box center [560, 195] width 333 height 305
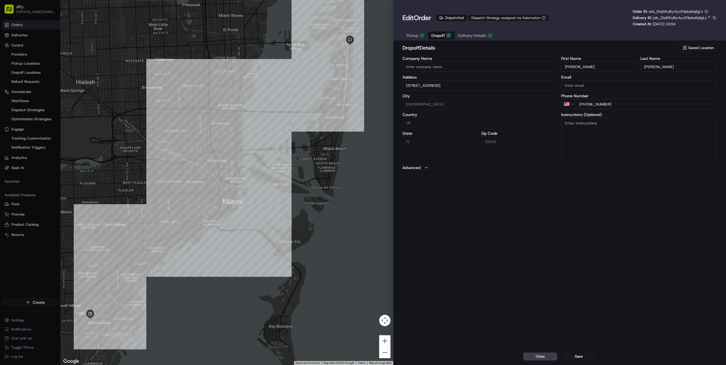
click at [441, 36] on span "Dropoff" at bounding box center [439, 36] width 14 height 6
click at [420, 35] on div "button" at bounding box center [422, 35] width 5 height 5
click at [249, 42] on div at bounding box center [226, 182] width 333 height 365
type input "+1"
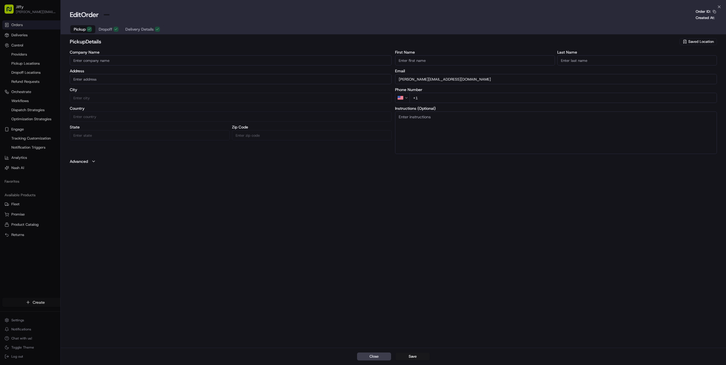
click at [19, 39] on div at bounding box center [363, 182] width 726 height 365
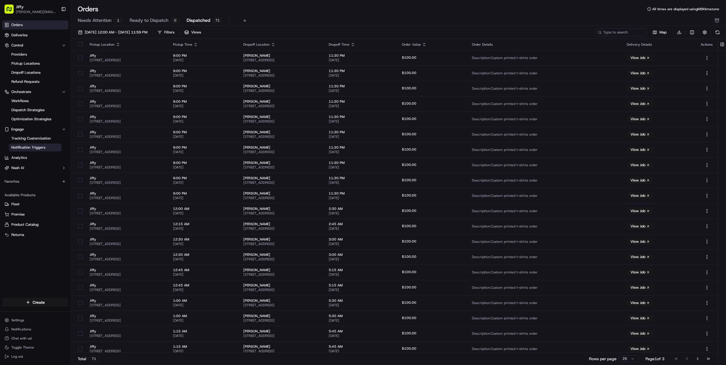
click at [30, 148] on span "Notification Triggers" at bounding box center [28, 147] width 34 height 5
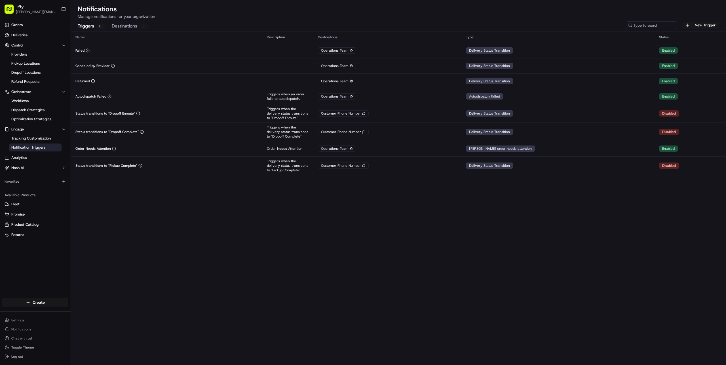
click at [133, 26] on button "Destinations 2" at bounding box center [130, 27] width 36 height 10
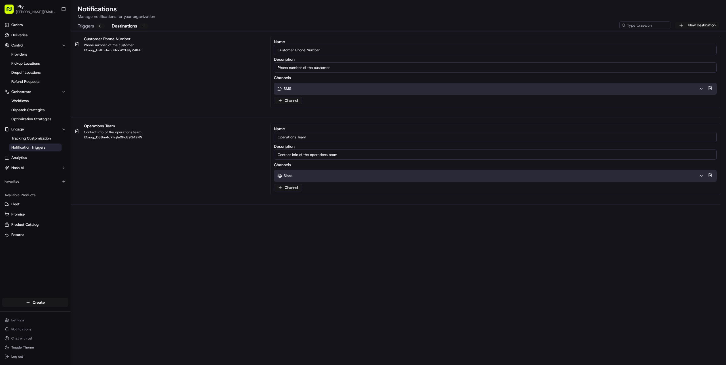
click at [342, 51] on input "Customer Phone Number" at bounding box center [495, 50] width 443 height 10
click at [348, 69] on input "Phone number of the customer" at bounding box center [495, 67] width 443 height 10
click at [286, 89] on p "SMS" at bounding box center [288, 88] width 8 height 5
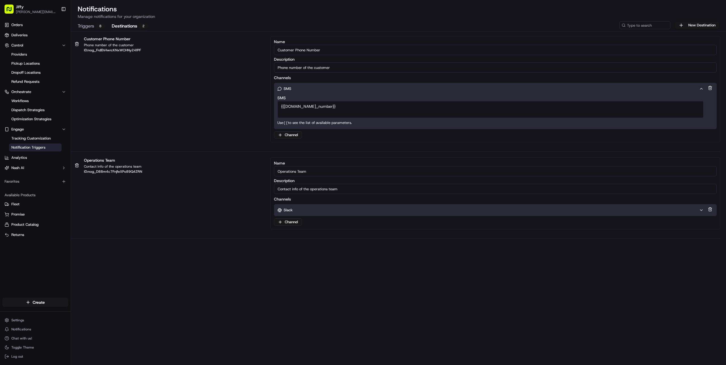
click at [286, 89] on p "SMS" at bounding box center [288, 88] width 8 height 5
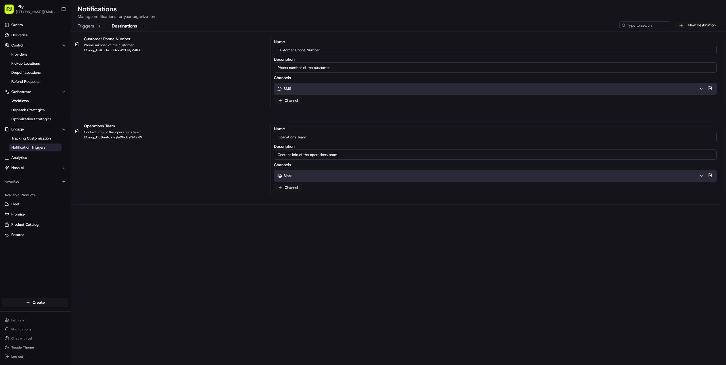
click at [228, 78] on div "Customer Phone Number Phone number of the customer ID: nog_FrdEhHwrcKNxWCHNy24f…" at bounding box center [396, 72] width 650 height 72
click at [697, 26] on button "New Destination" at bounding box center [697, 25] width 44 height 7
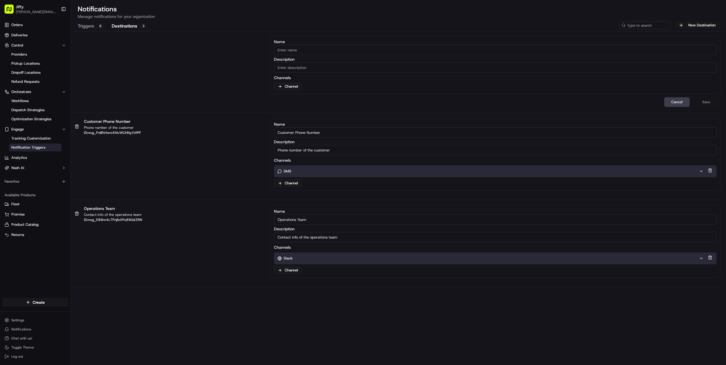
click at [324, 238] on input "Contact info of the operations team" at bounding box center [495, 237] width 443 height 10
click at [292, 270] on html "[PERSON_NAME] [PERSON_NAME][EMAIL_ADDRESS][DOMAIN_NAME] Toggle Sidebar Orders D…" at bounding box center [363, 182] width 726 height 365
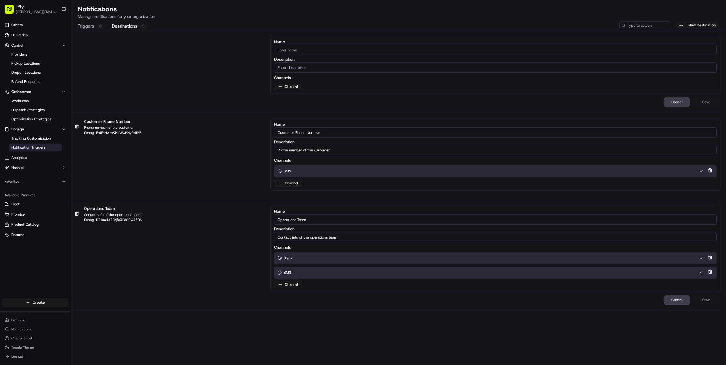
click at [299, 273] on div "SMS" at bounding box center [489, 272] width 422 height 5
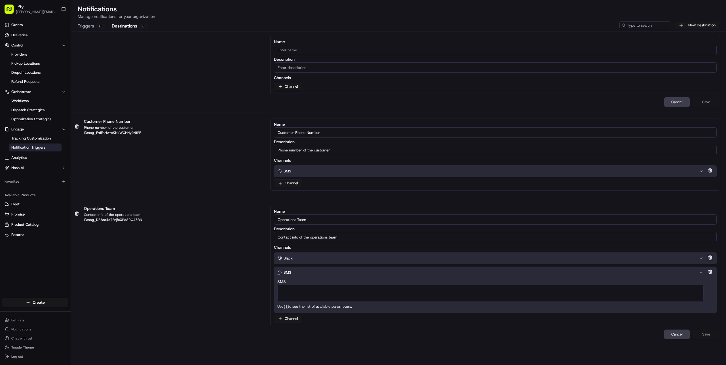
click at [709, 257] on button at bounding box center [710, 258] width 6 height 8
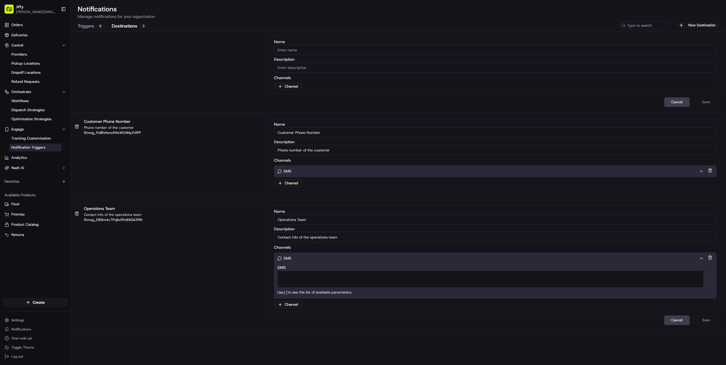
click at [418, 276] on textarea "SMS" at bounding box center [491, 279] width 427 height 17
click at [320, 216] on input "Operations Team" at bounding box center [495, 220] width 443 height 10
drag, startPoint x: 322, startPoint y: 218, endPoint x: 246, endPoint y: 216, distance: 75.2
click at [246, 216] on div "Operations Team Contact info of the operations team ID: nog_D88m4c7FnjfeXPo89Q4…" at bounding box center [396, 259] width 650 height 106
click at [192, 84] on div "Name Description Channels Channel" at bounding box center [396, 65] width 650 height 58
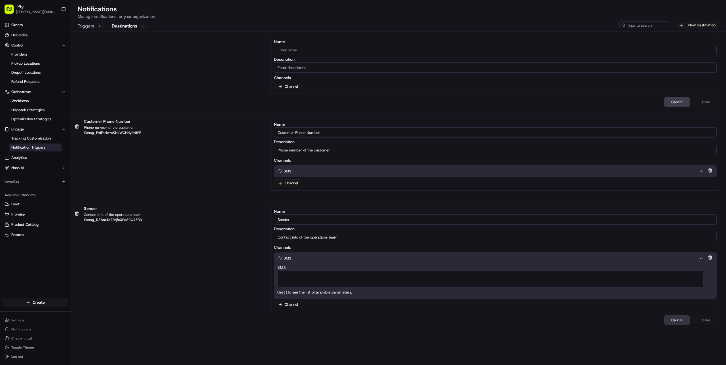
click at [680, 322] on button "Cancel" at bounding box center [678, 321] width 26 height 10
type input "Operations Team"
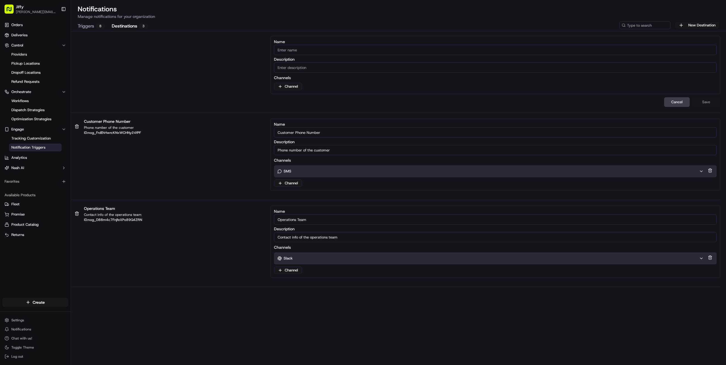
click at [183, 54] on div "Name Description Channels Channel" at bounding box center [396, 65] width 650 height 58
click at [315, 51] on input "Name" at bounding box center [495, 50] width 443 height 10
type input "Sender Phone Number"
click at [301, 71] on input "Description" at bounding box center [495, 67] width 443 height 10
type input "Phone Number of Printer or DC"
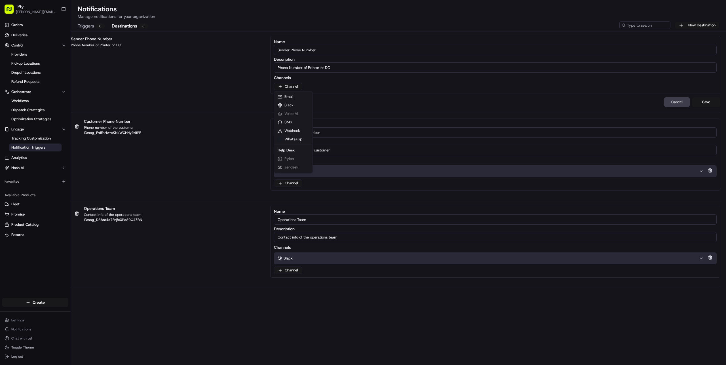
click at [291, 88] on html "[PERSON_NAME] [PERSON_NAME][EMAIL_ADDRESS][DOMAIN_NAME] Toggle Sidebar Orders D…" at bounding box center [363, 182] width 726 height 365
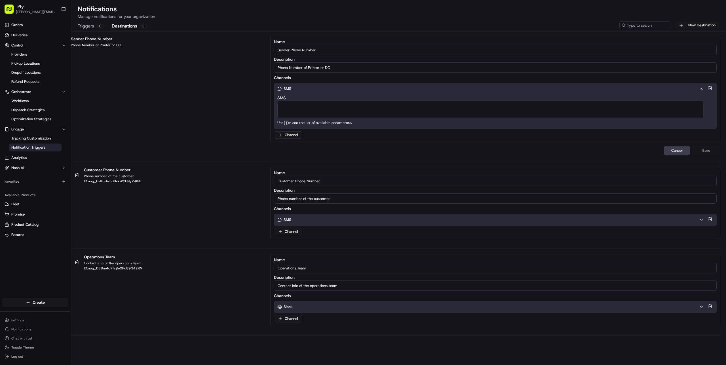
click at [308, 106] on textarea "SMS" at bounding box center [491, 109] width 427 height 17
click at [318, 123] on div "Pickup Business Phone Number" at bounding box center [312, 122] width 57 height 9
type textarea "{{pickup_[DOMAIN_NAME]_number}}"
click at [711, 148] on button "Save" at bounding box center [706, 151] width 28 height 10
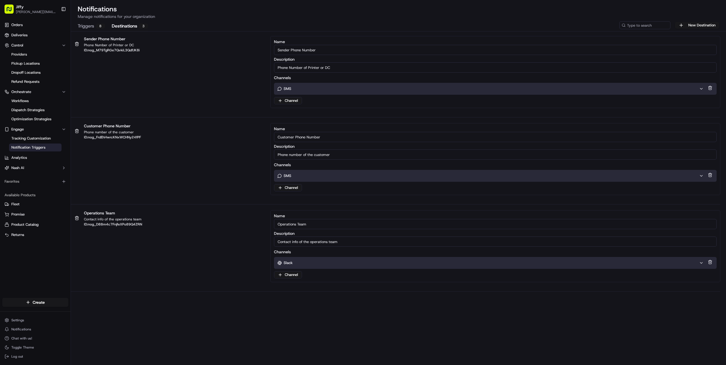
click at [80, 23] on button "Triggers 8" at bounding box center [91, 27] width 27 height 10
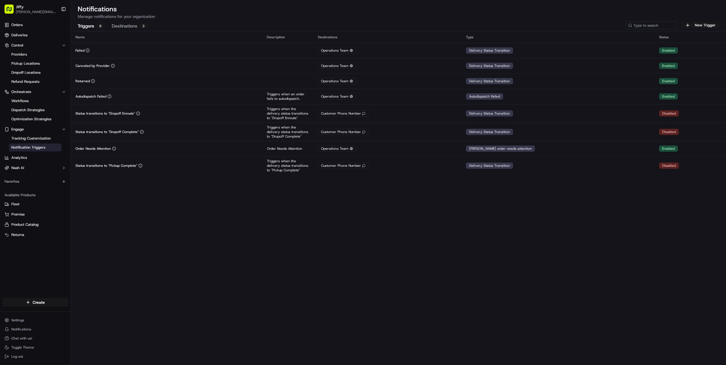
click at [277, 253] on div "Name Description Destinations Type Status Failed Operations Team Delivery Statu…" at bounding box center [399, 198] width 656 height 334
click at [707, 23] on button "New Trigger" at bounding box center [701, 25] width 38 height 7
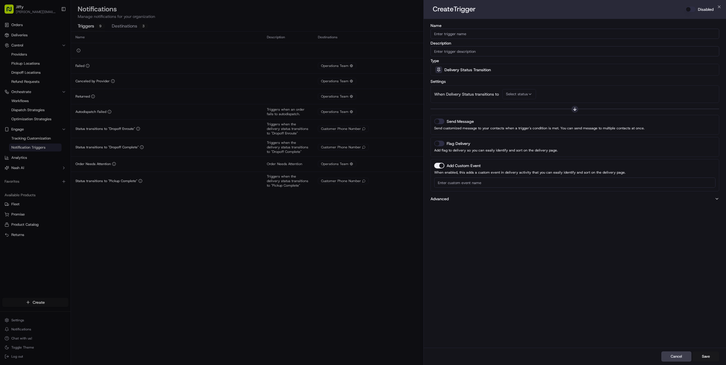
click at [476, 31] on input "Name" at bounding box center [575, 34] width 289 height 10
click at [481, 245] on div "Name Description Type Delivery Status Transition Settings When Delivery Status …" at bounding box center [575, 183] width 303 height 329
click at [518, 91] on button "Select status" at bounding box center [520, 94] width 34 height 10
type input "pic"
click at [542, 132] on span "Pickup Enroute" at bounding box center [546, 133] width 70 height 5
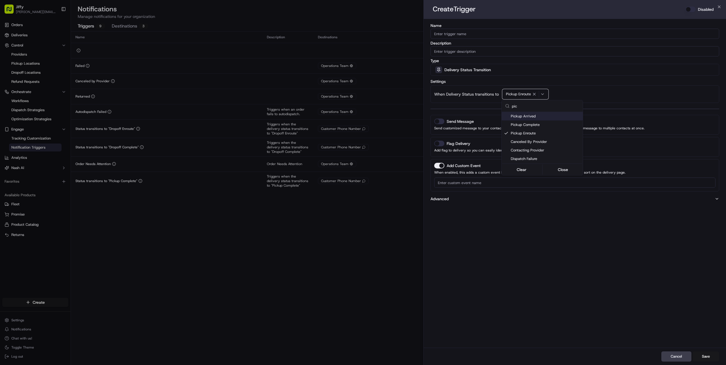
click at [476, 35] on div at bounding box center [363, 182] width 726 height 365
click at [476, 33] on input "Name" at bounding box center [575, 34] width 289 height 10
type input "Pickup Enroute"
click at [474, 52] on input "Description" at bounding box center [575, 51] width 289 height 10
click at [475, 33] on input "Pickup Enroute" at bounding box center [575, 34] width 289 height 10
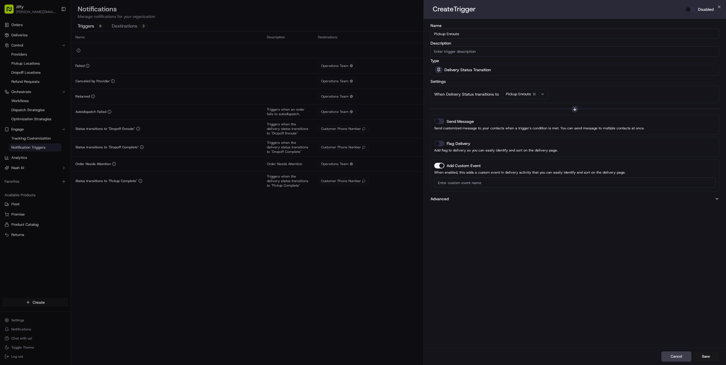
click at [608, 91] on div "When Delivery Status transitions to Pickup Enroute" at bounding box center [575, 94] width 282 height 10
click at [437, 121] on button "Send Message" at bounding box center [439, 122] width 10 height 6
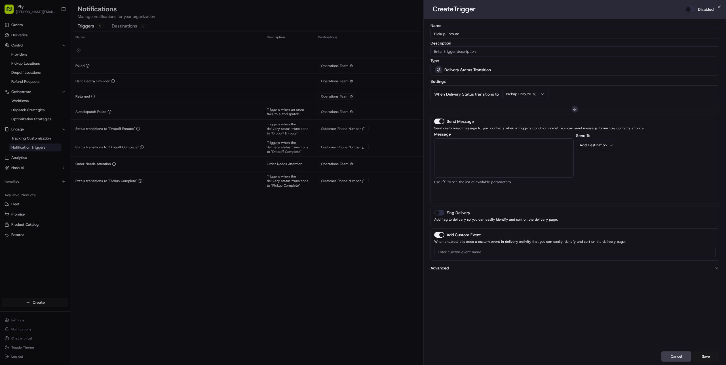
click at [508, 145] on textarea "Message" at bounding box center [504, 157] width 140 height 39
click at [594, 146] on div "Add Destination" at bounding box center [594, 145] width 29 height 5
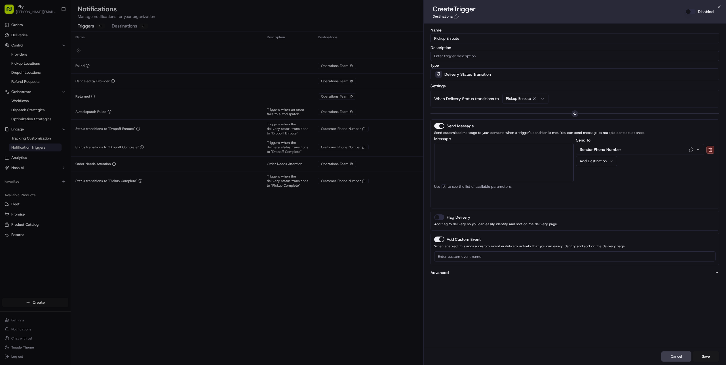
click at [487, 157] on textarea "Message" at bounding box center [504, 162] width 140 height 39
type textarea "<"
drag, startPoint x: 481, startPoint y: 145, endPoint x: 479, endPoint y: 149, distance: 4.3
click at [479, 149] on textarea "{{" at bounding box center [504, 162] width 140 height 39
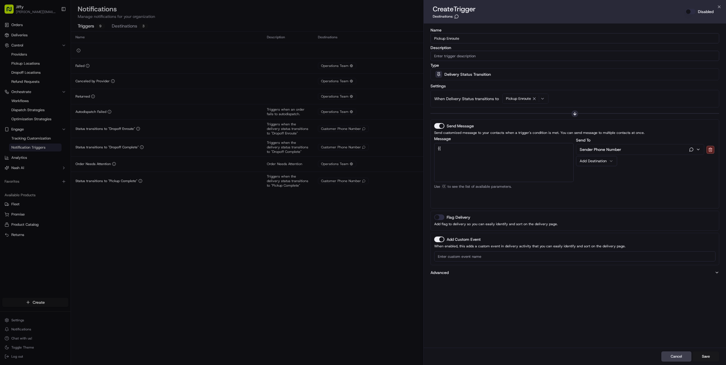
type textarea "{"
click at [676, 357] on button "Cancel" at bounding box center [677, 357] width 30 height 10
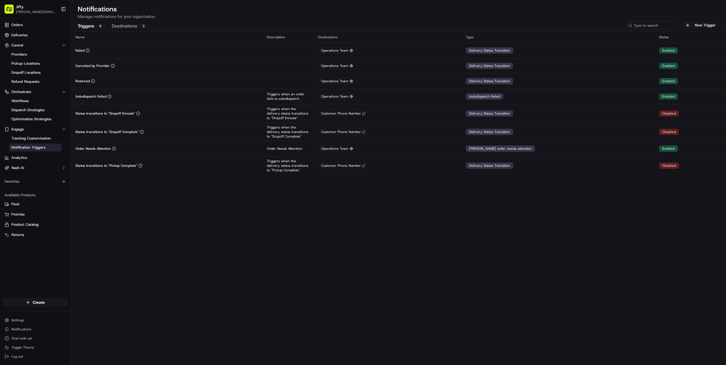
click at [127, 29] on button "Destinations 3" at bounding box center [130, 27] width 36 height 10
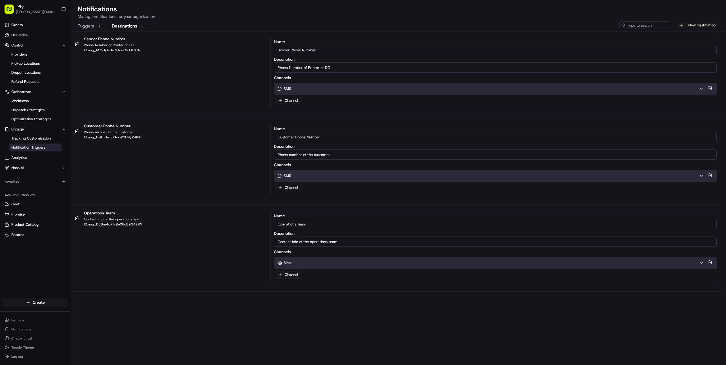
click at [84, 30] on button "Triggers 8" at bounding box center [91, 27] width 27 height 10
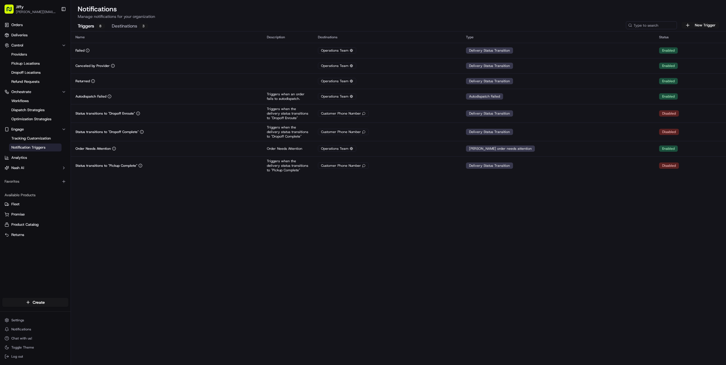
click at [133, 27] on button "Destinations 3" at bounding box center [130, 27] width 36 height 10
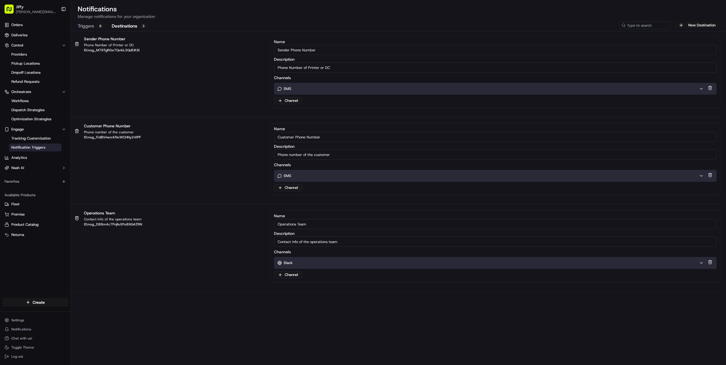
click at [133, 27] on button "Destinations 3" at bounding box center [130, 27] width 36 height 10
click at [88, 29] on button "Triggers 8" at bounding box center [91, 27] width 27 height 10
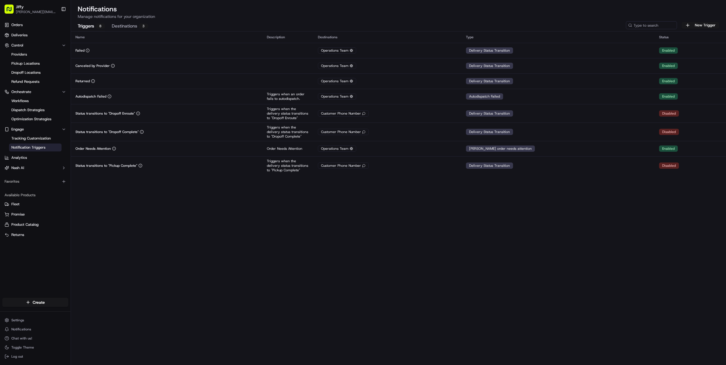
click at [90, 24] on button "Triggers 8" at bounding box center [91, 27] width 27 height 10
click at [139, 240] on div "Name Description Destinations Type Status Failed Operations Team Delivery Statu…" at bounding box center [399, 198] width 656 height 334
click at [43, 131] on button "Engage" at bounding box center [35, 129] width 66 height 9
click at [37, 166] on button "Nash AI" at bounding box center [35, 167] width 66 height 9
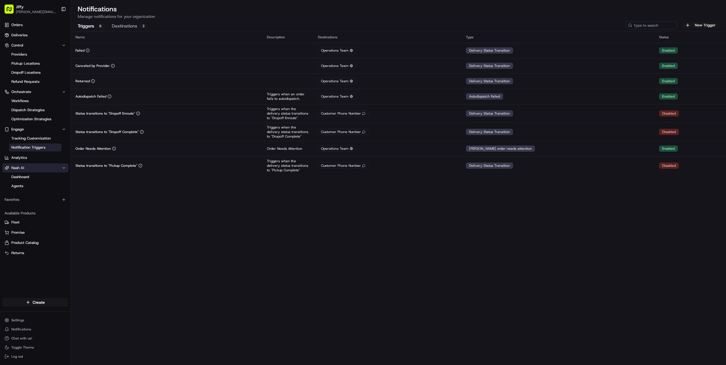
click at [37, 166] on button "Nash AI" at bounding box center [35, 167] width 66 height 9
click at [120, 271] on div "Name Description Destinations Type Status Failed Operations Team Delivery Statu…" at bounding box center [399, 198] width 656 height 334
click at [93, 273] on div "Name Description Destinations Type Status Failed Operations Team Delivery Statu…" at bounding box center [399, 198] width 656 height 334
click at [25, 278] on div "Orders Deliveries Control Providers Pickup Locations Dropoff Locations Refund R…" at bounding box center [35, 155] width 71 height 275
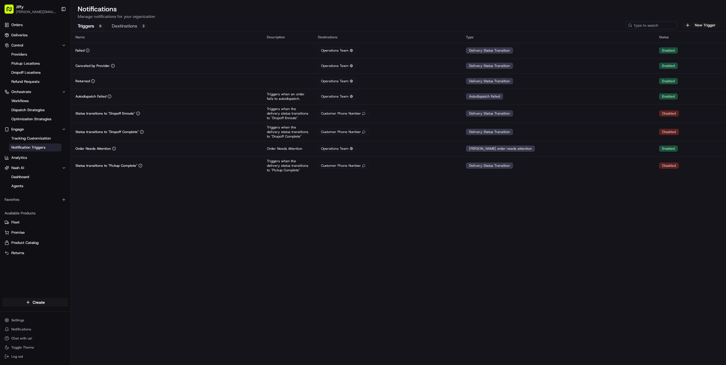
click at [27, 12] on span "[PERSON_NAME][EMAIL_ADDRESS][DOMAIN_NAME]" at bounding box center [36, 12] width 41 height 5
click at [66, 9] on button "Toggle Sidebar" at bounding box center [64, 9] width 10 height 10
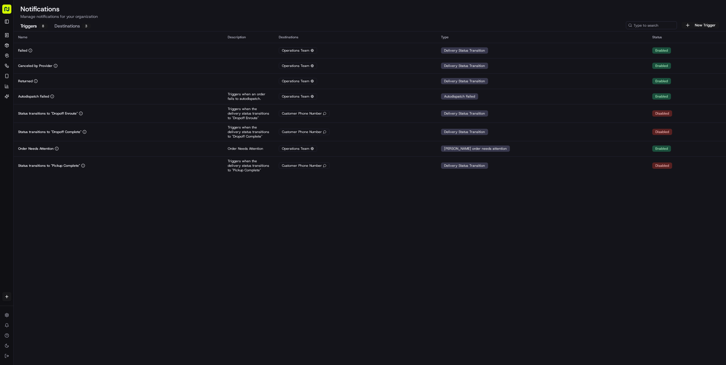
click at [3, 8] on rect "button" at bounding box center [6, 9] width 9 height 9
click at [9, 19] on button "Toggle Sidebar" at bounding box center [6, 21] width 9 height 9
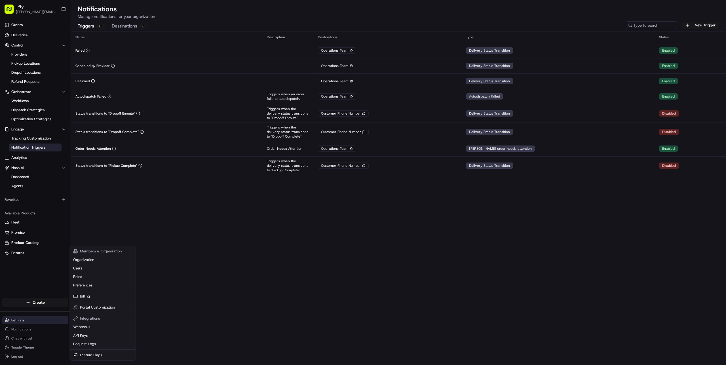
click at [23, 320] on html "[PERSON_NAME] [PERSON_NAME][EMAIL_ADDRESS][DOMAIN_NAME] Toggle Sidebar Orders D…" at bounding box center [363, 182] width 726 height 365
click at [226, 259] on html "[PERSON_NAME] [PERSON_NAME][EMAIL_ADDRESS][DOMAIN_NAME] Toggle Sidebar Orders D…" at bounding box center [363, 182] width 726 height 365
click at [34, 322] on html "[PERSON_NAME] [PERSON_NAME][EMAIL_ADDRESS][DOMAIN_NAME] Toggle Sidebar Orders D…" at bounding box center [363, 182] width 726 height 365
click at [100, 251] on div "Members & Organization" at bounding box center [102, 251] width 63 height 9
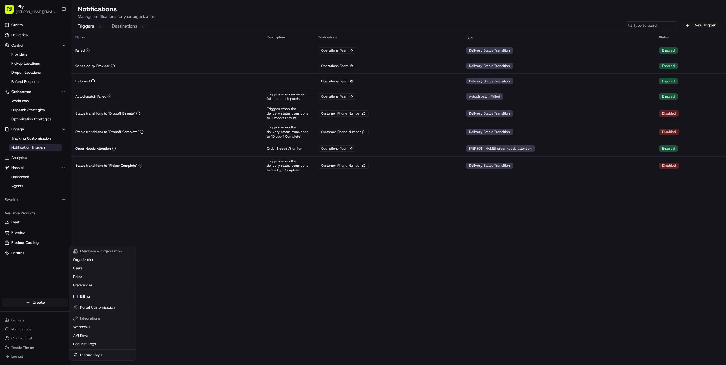
click at [91, 253] on div "Members & Organization" at bounding box center [102, 251] width 63 height 9
click at [100, 252] on div "Members & Organization" at bounding box center [102, 251] width 63 height 9
drag, startPoint x: 125, startPoint y: 251, endPoint x: 121, endPoint y: 253, distance: 4.2
click at [121, 253] on div "Members & Organization" at bounding box center [102, 251] width 63 height 9
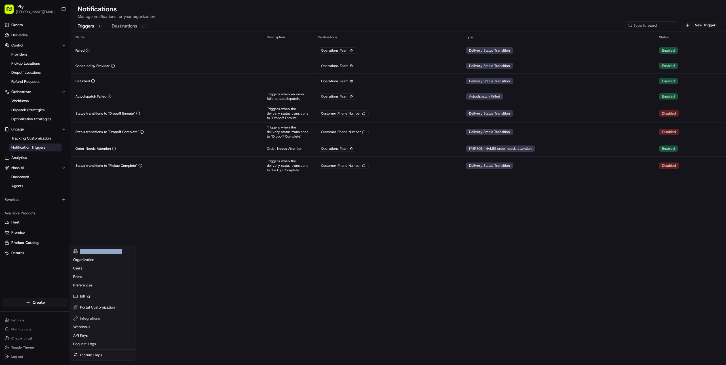
click at [121, 253] on div "Members & Organization" at bounding box center [102, 251] width 63 height 9
click at [110, 285] on link "Preferences" at bounding box center [102, 285] width 63 height 9
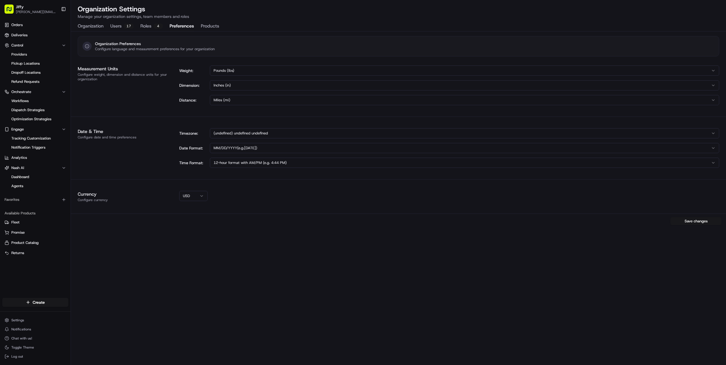
click at [143, 26] on button "Roles 4" at bounding box center [151, 27] width 22 height 10
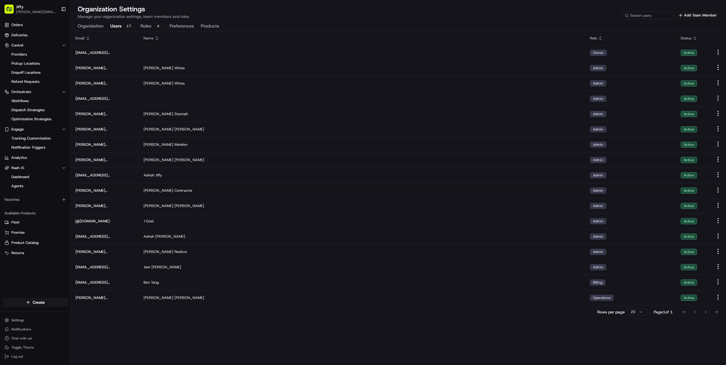
click at [121, 28] on button "Users 17" at bounding box center [121, 27] width 23 height 10
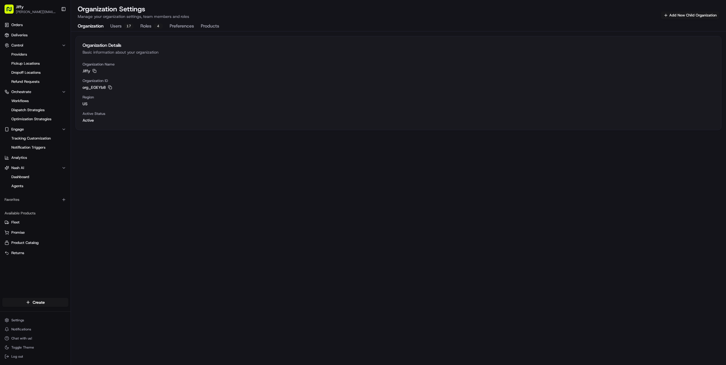
click at [94, 27] on button "Organization" at bounding box center [91, 27] width 26 height 10
click at [183, 200] on div "Organization Details Basic information about your organization Organization Nam…" at bounding box center [399, 198] width 656 height 334
click at [64, 9] on button "Toggle Sidebar" at bounding box center [64, 9] width 10 height 10
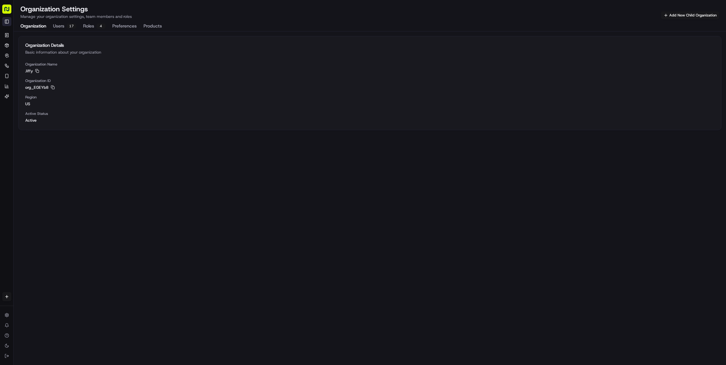
click at [6, 22] on button "Toggle Sidebar" at bounding box center [6, 21] width 9 height 9
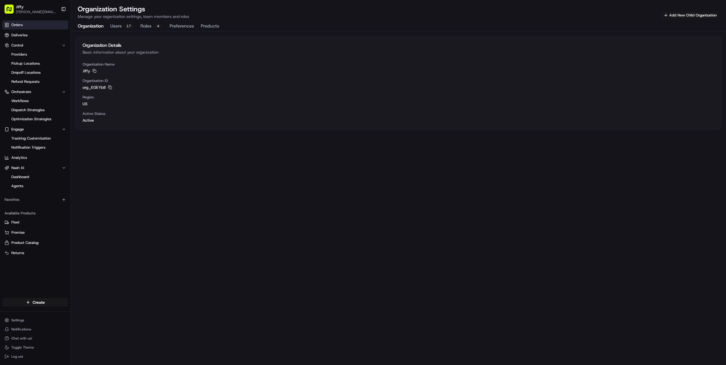
click at [33, 22] on link "Orders" at bounding box center [35, 24] width 66 height 9
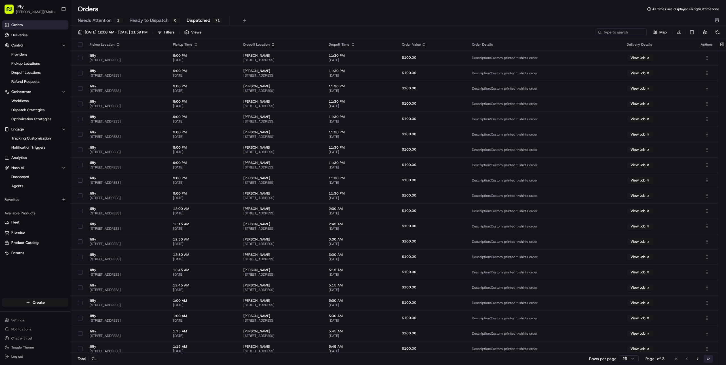
click at [707, 360] on button "Go to last page" at bounding box center [709, 359] width 10 height 8
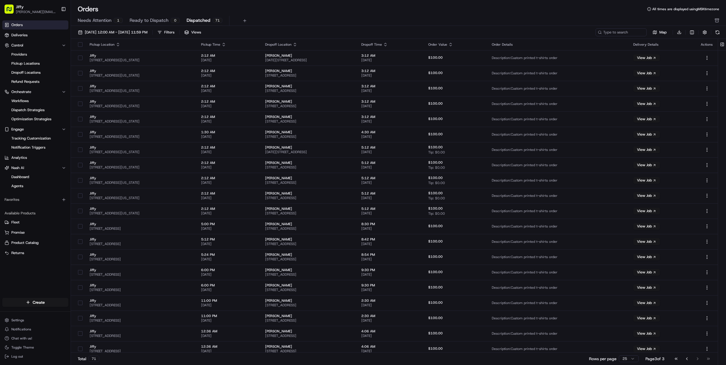
click at [707, 360] on div "Go to first page Go to previous page Go to next page Go to last page" at bounding box center [693, 359] width 42 height 8
click at [679, 361] on button "Go to first page" at bounding box center [677, 359] width 10 height 8
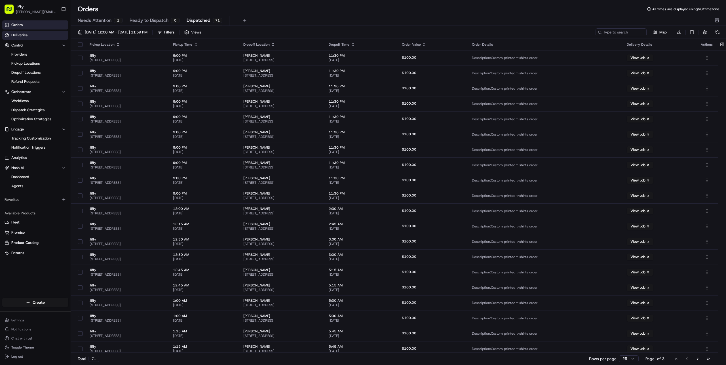
click at [30, 34] on link "Deliveries" at bounding box center [35, 35] width 66 height 9
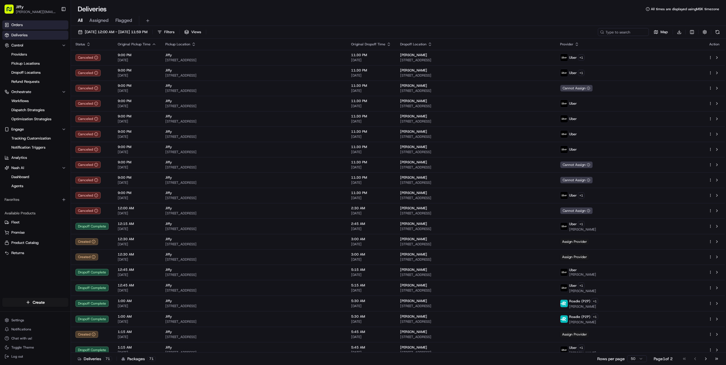
click at [34, 26] on link "Orders" at bounding box center [35, 24] width 66 height 9
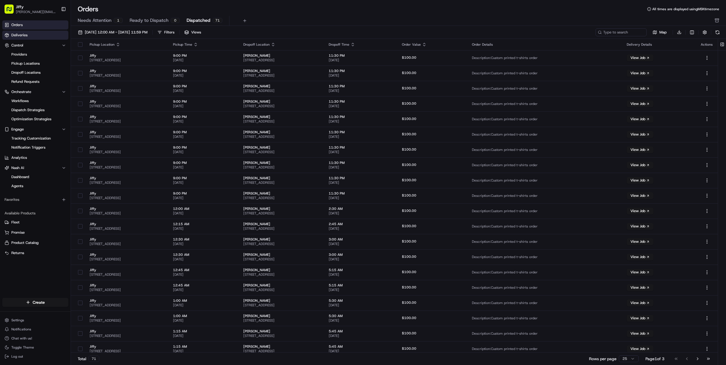
click at [33, 34] on link "Deliveries" at bounding box center [35, 35] width 66 height 9
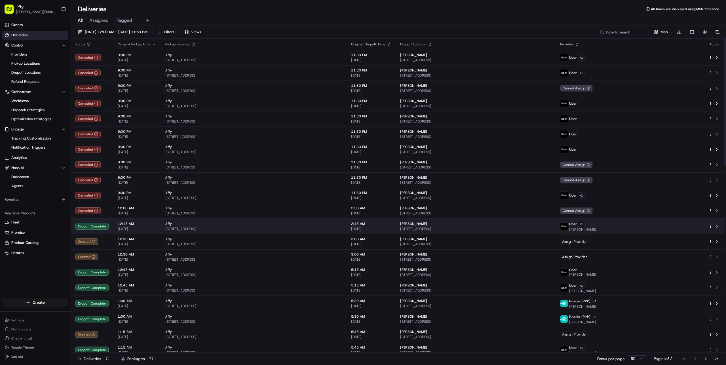
click at [201, 225] on div "Jiffy" at bounding box center [253, 224] width 177 height 5
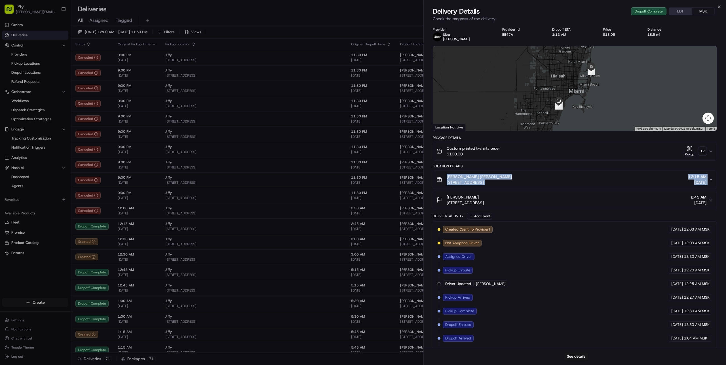
drag, startPoint x: 432, startPoint y: 179, endPoint x: 569, endPoint y: 191, distance: 137.3
click at [569, 191] on div "Provider [PERSON_NAME] Provider Id BB47A Dropoff ETA 1:12 AM Price $18.05 Dista…" at bounding box center [575, 194] width 303 height 340
click at [537, 181] on div "[PERSON_NAME] [PERSON_NAME] [STREET_ADDRESS] 12:15 AM [DATE]" at bounding box center [573, 179] width 272 height 11
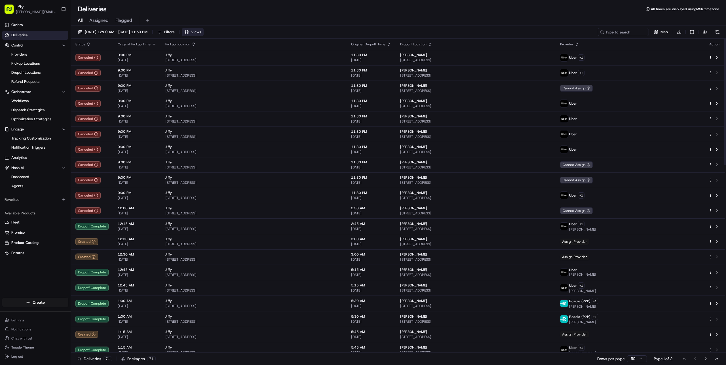
click at [201, 31] on span "Views" at bounding box center [196, 32] width 10 height 5
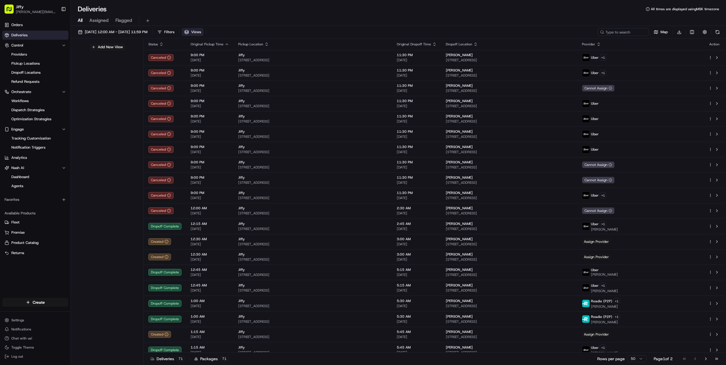
click at [201, 31] on span "Views" at bounding box center [196, 32] width 10 height 5
